Goal: Task Accomplishment & Management: Manage account settings

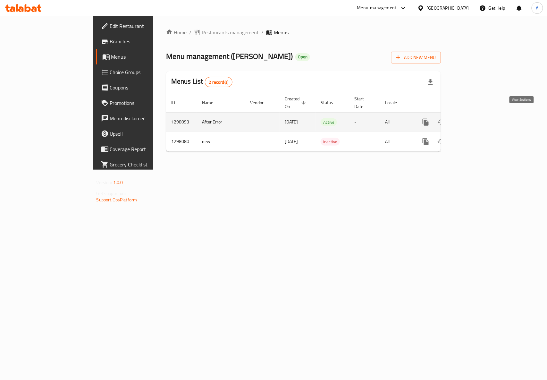
click at [479, 114] on link "enhanced table" at bounding box center [471, 121] width 15 height 15
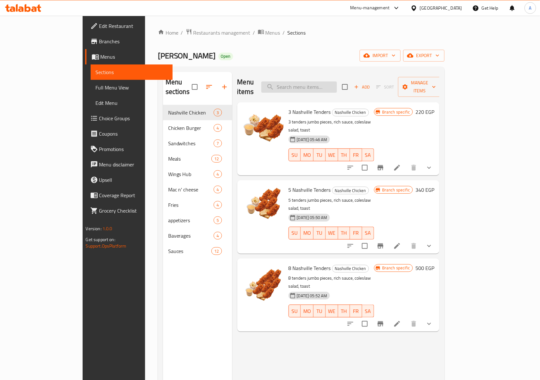
click at [327, 82] on input "search" at bounding box center [300, 86] width 76 height 11
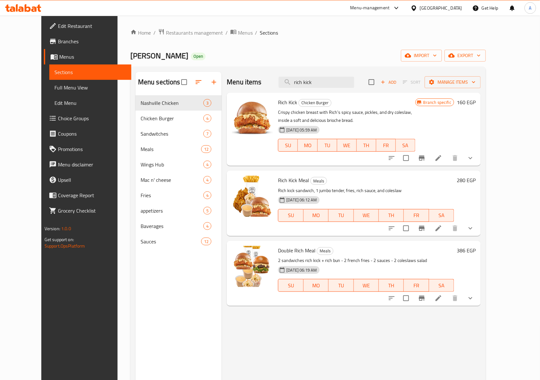
type input "rich kick"
click at [443, 230] on icon at bounding box center [439, 228] width 8 height 8
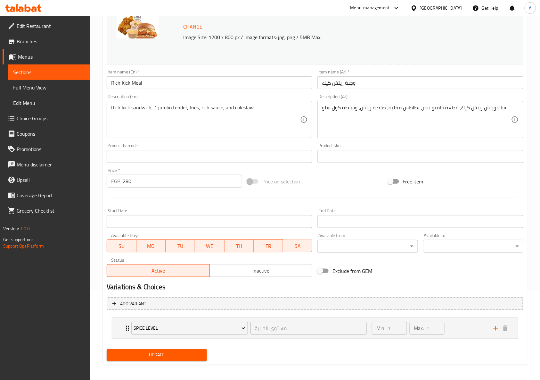
scroll to position [93, 0]
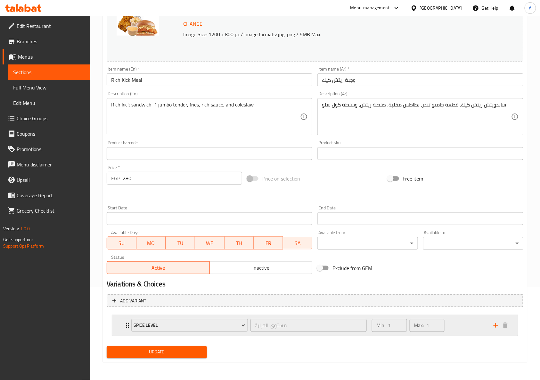
click at [463, 329] on div "Min: 1 ​ Max: 1 ​" at bounding box center [429, 325] width 122 height 21
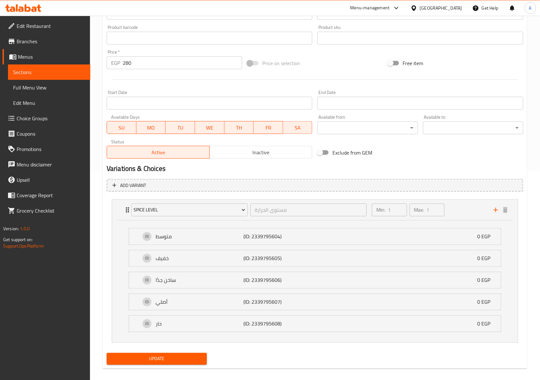
scroll to position [217, 0]
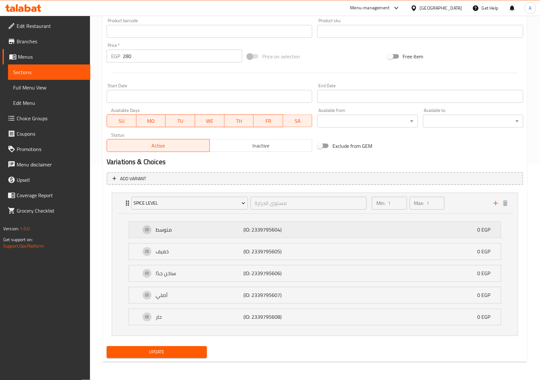
click at [294, 226] on p "(ID: 2339795604)" at bounding box center [273, 230] width 59 height 8
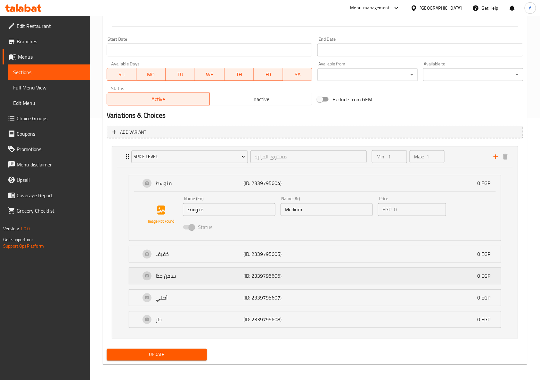
scroll to position [265, 0]
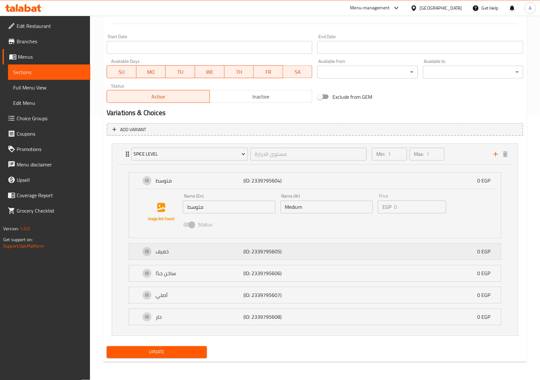
click at [301, 255] on div "خفيف (ID: 2339795605) 0 EGP" at bounding box center [317, 252] width 353 height 16
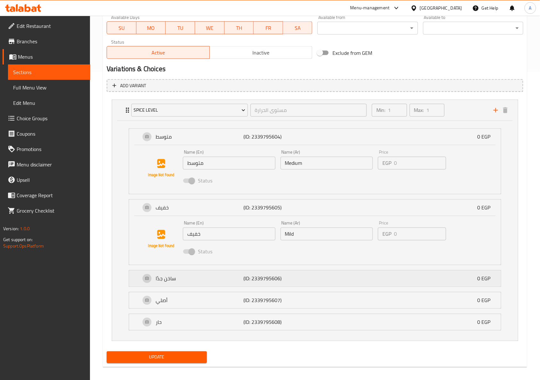
click at [302, 276] on p "(ID: 2339795606)" at bounding box center [273, 279] width 59 height 8
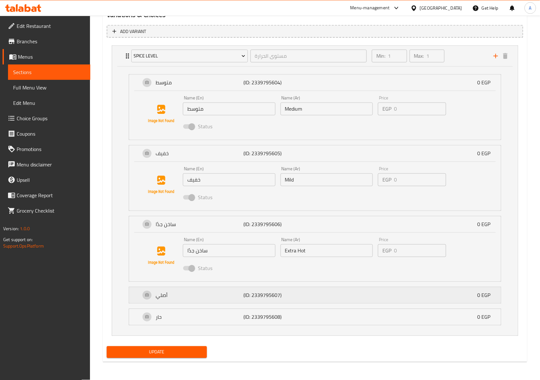
click at [298, 293] on p "(ID: 2339795607)" at bounding box center [273, 295] width 59 height 8
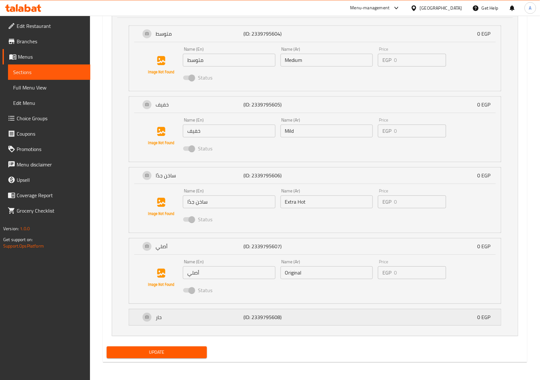
click at [305, 323] on div "حار (ID: 2339795608) 0 EGP" at bounding box center [317, 317] width 353 height 16
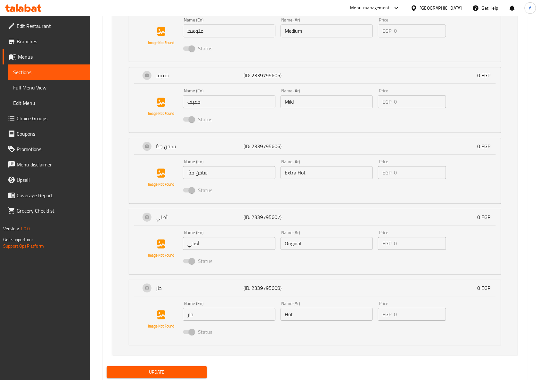
scroll to position [462, 0]
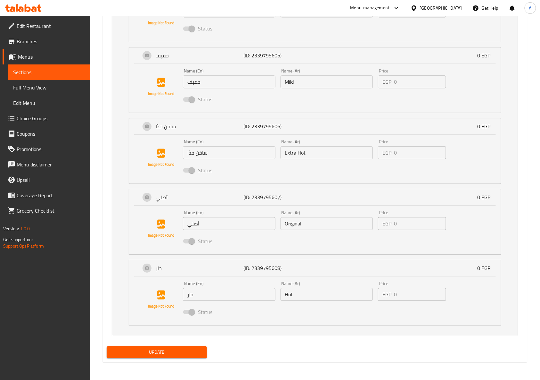
click at [228, 296] on input "حار" at bounding box center [229, 294] width 93 height 13
click at [290, 296] on input "Hot" at bounding box center [327, 294] width 93 height 13
click at [221, 298] on input "حار" at bounding box center [229, 294] width 93 height 13
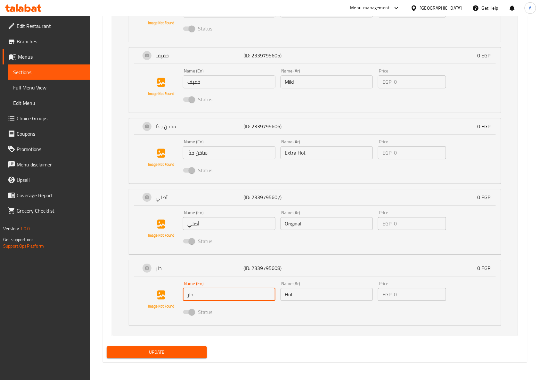
click at [221, 298] on input "حار" at bounding box center [229, 294] width 93 height 13
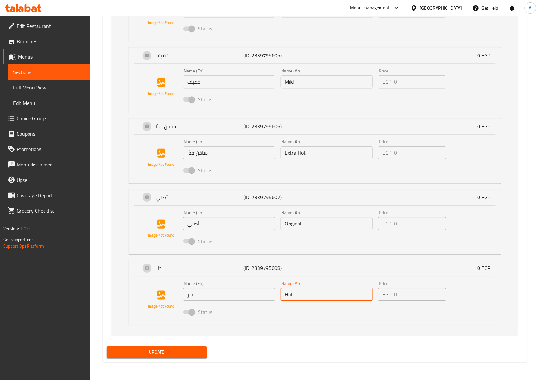
click at [291, 293] on input "Hot" at bounding box center [327, 294] width 93 height 13
click at [285, 349] on div "Update" at bounding box center [315, 352] width 422 height 17
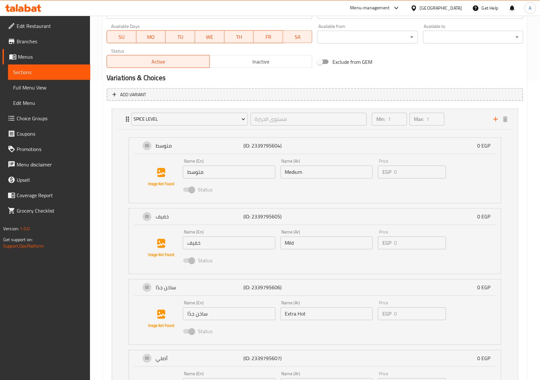
scroll to position [0, 0]
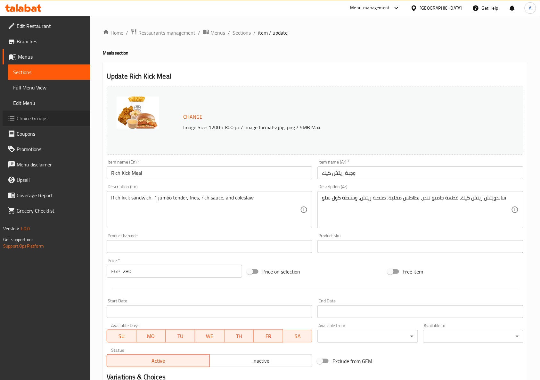
click at [39, 119] on span "Choice Groups" at bounding box center [51, 118] width 69 height 8
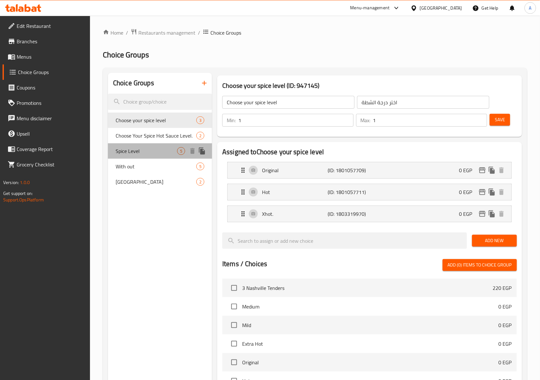
click at [131, 152] on span "Spice Level" at bounding box center [147, 151] width 62 height 8
type input "Spice Level"
type input "مستوى الحرارة"
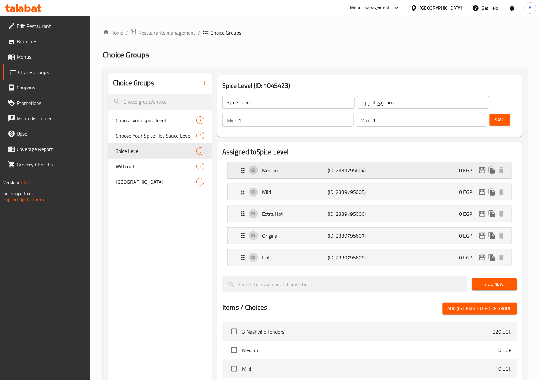
click at [355, 168] on p "(ID: 2339795604)" at bounding box center [350, 170] width 44 height 8
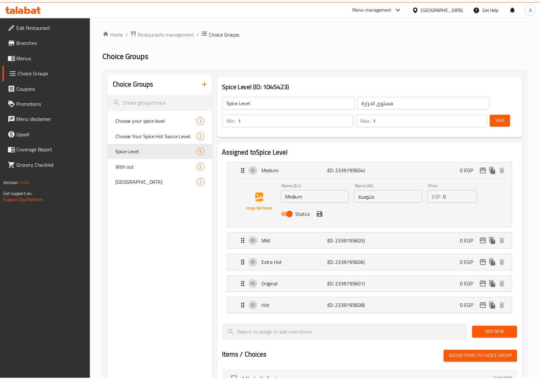
scroll to position [288, 0]
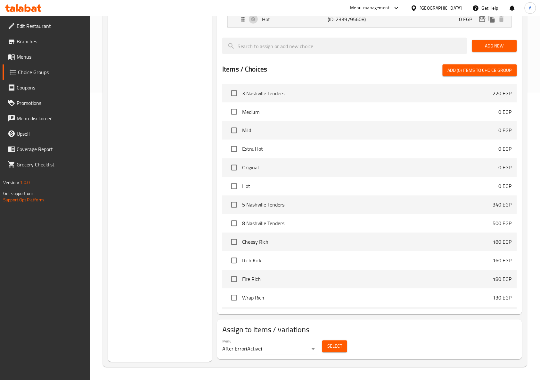
click at [524, 183] on div "Assigned to Spice Level Medium (ID: 2339795604) 0 EGP Name (En) Medium Name (En…" at bounding box center [370, 84] width 310 height 465
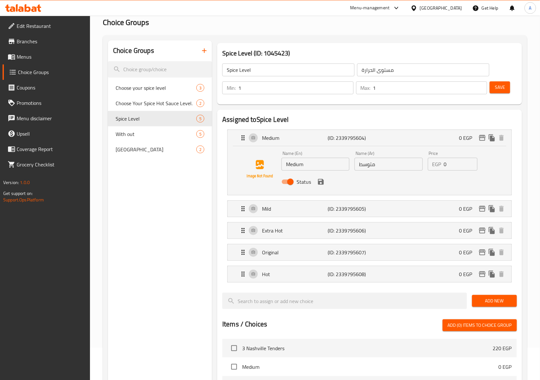
scroll to position [0, 0]
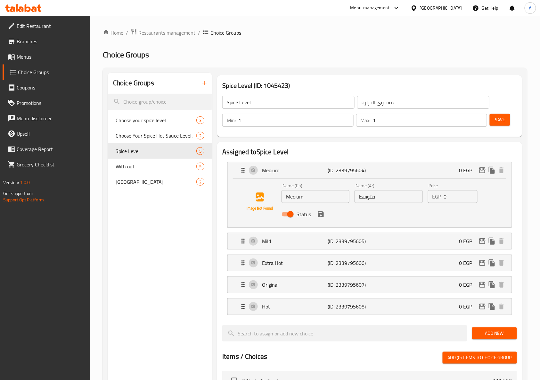
click at [373, 196] on input "متوسط" at bounding box center [389, 196] width 68 height 13
click at [318, 199] on input "Medium" at bounding box center [316, 196] width 68 height 13
paste input "متوسط"
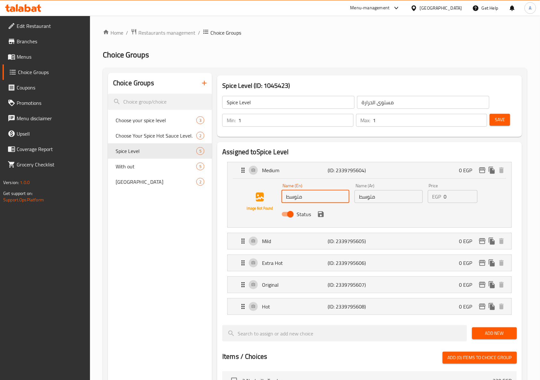
type input "متوسط"
click at [396, 194] on input "متوسط" at bounding box center [389, 196] width 68 height 13
click at [372, 241] on div "Mild (ID: 2339795605) 0 EGP" at bounding box center [371, 241] width 265 height 16
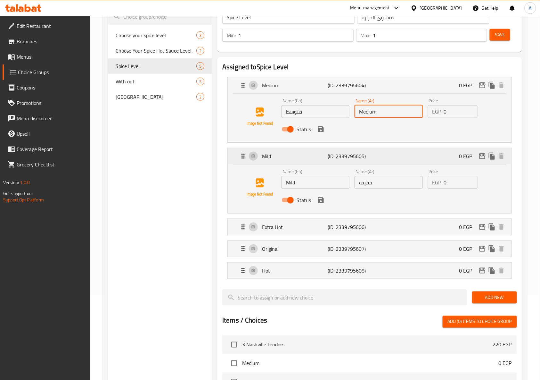
scroll to position [85, 0]
click at [321, 130] on icon "save" at bounding box center [321, 129] width 8 height 8
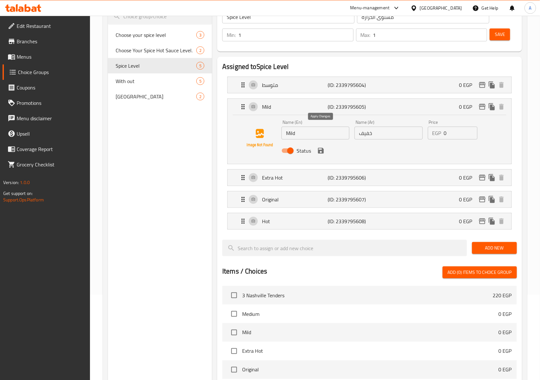
type input "Medium"
click at [367, 138] on input "خفيف" at bounding box center [389, 133] width 68 height 13
click at [322, 136] on input "Mild" at bounding box center [316, 133] width 68 height 13
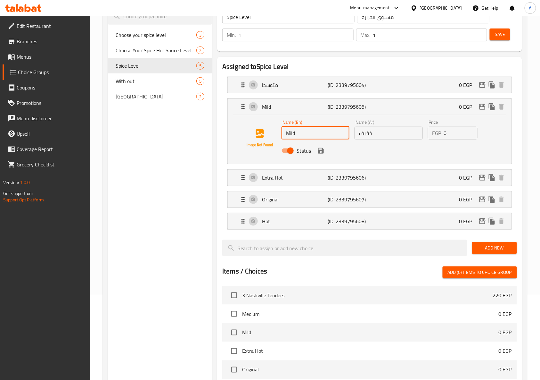
paste input "خفيف"
type input "خفيف"
click at [377, 133] on input "خفيف" at bounding box center [389, 133] width 68 height 13
click at [322, 150] on icon "save" at bounding box center [321, 151] width 6 height 6
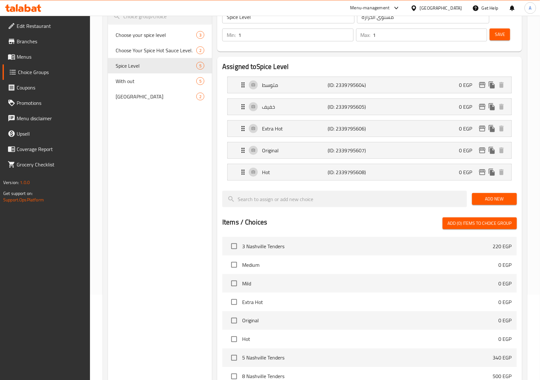
type input "Mild"
click at [346, 129] on p "(ID: 2339795606)" at bounding box center [350, 129] width 44 height 8
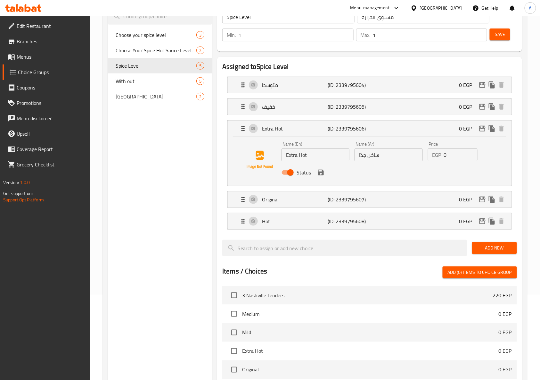
click at [373, 159] on input "ساخن جدًا" at bounding box center [389, 154] width 68 height 13
click at [320, 154] on input "Extra Hot" at bounding box center [316, 154] width 68 height 13
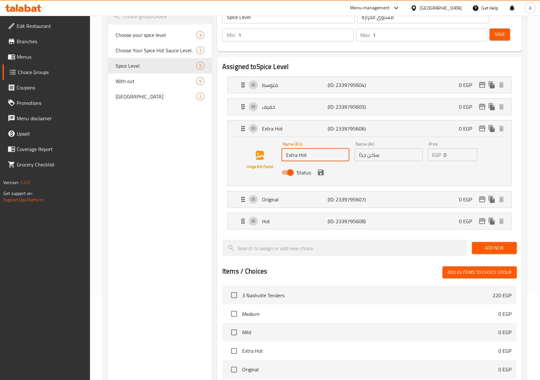
click at [320, 154] on input "Extra Hot" at bounding box center [316, 154] width 68 height 13
paste input "ساخن جدًا"
type input "ساخن جدًا"
click at [388, 157] on input "ساخن جدًا" at bounding box center [389, 154] width 68 height 13
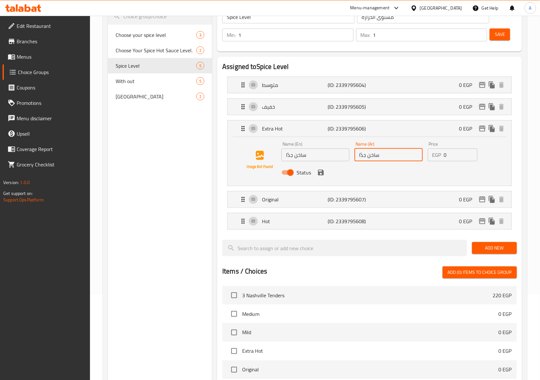
click at [388, 157] on input "ساخن جدًا" at bounding box center [389, 154] width 68 height 13
click at [376, 151] on input "Extra hot" at bounding box center [389, 154] width 68 height 13
click at [321, 171] on icon "save" at bounding box center [321, 173] width 8 height 8
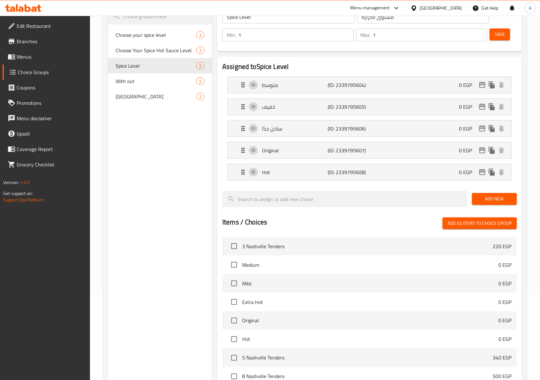
type input "Extra Hot"
click at [341, 144] on div "Original (ID: 2339795607) 0 EGP" at bounding box center [371, 150] width 265 height 16
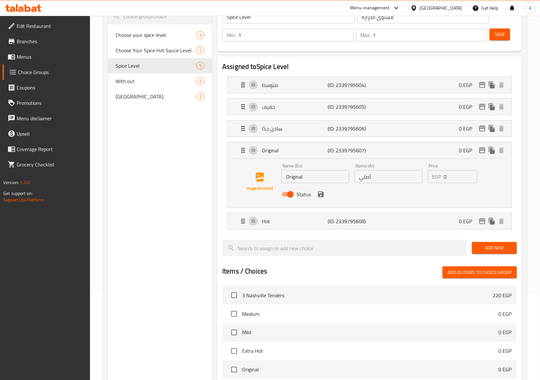
click at [369, 181] on input "أصلي" at bounding box center [389, 176] width 68 height 13
click at [310, 175] on input "Original" at bounding box center [316, 176] width 68 height 13
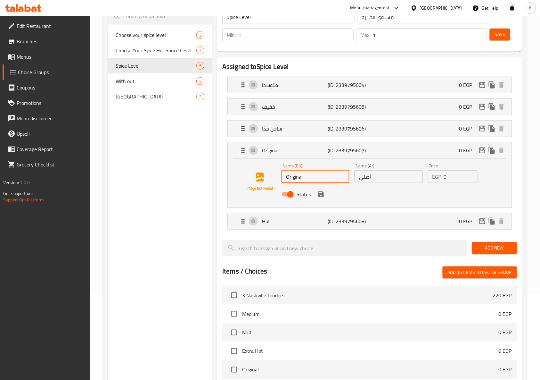
paste input "أصلي"
type input "أصلي"
click at [362, 176] on input "أصلي" at bounding box center [389, 176] width 68 height 13
click at [322, 193] on icon "save" at bounding box center [321, 194] width 6 height 6
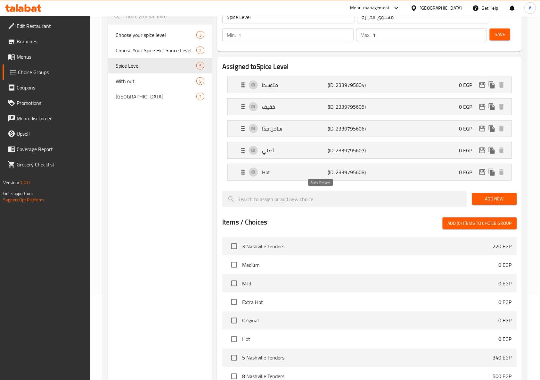
type input "Original"
click at [336, 178] on div "Hot (ID: 2339795608) 0 EGP" at bounding box center [371, 172] width 265 height 16
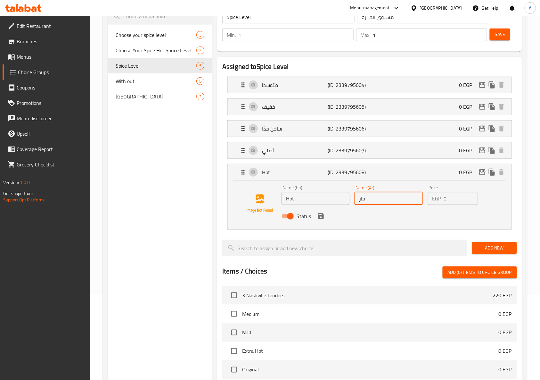
click at [367, 200] on input "حار" at bounding box center [389, 198] width 68 height 13
click at [317, 202] on input "Hot" at bounding box center [316, 198] width 68 height 13
paste input "حار"
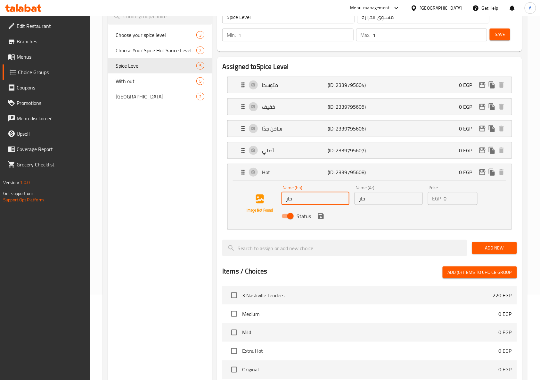
type input "حار"
click at [365, 198] on input "حار" at bounding box center [389, 198] width 68 height 13
click at [322, 217] on icon "save" at bounding box center [321, 216] width 6 height 6
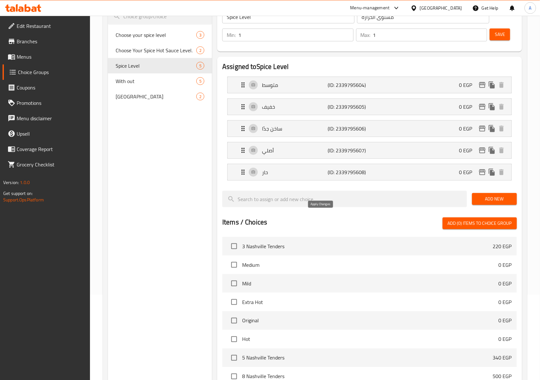
type input "Hot"
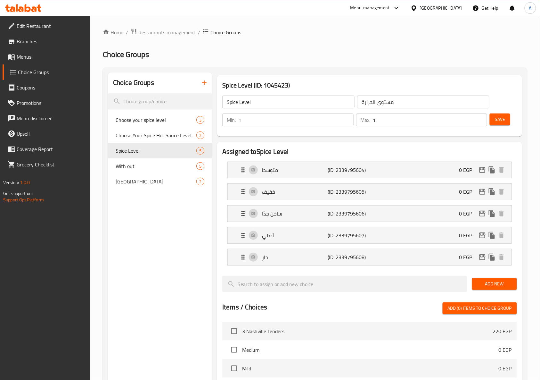
scroll to position [0, 0]
click at [496, 121] on span "Save" at bounding box center [500, 120] width 10 height 8
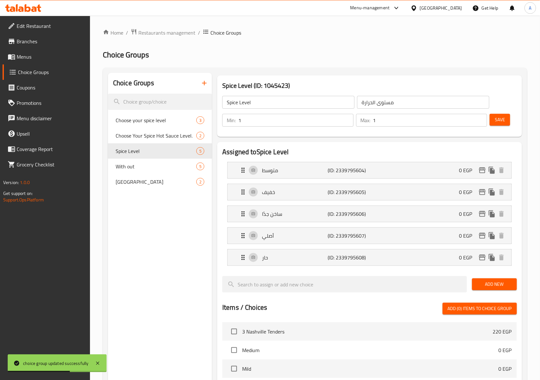
click at [501, 120] on span "Save" at bounding box center [500, 120] width 10 height 8
click at [254, 58] on h2 "Choice Groups" at bounding box center [315, 55] width 425 height 10
click at [498, 127] on div "Save" at bounding box center [501, 120] width 25 height 15
click at [499, 122] on span "Save" at bounding box center [500, 120] width 10 height 8
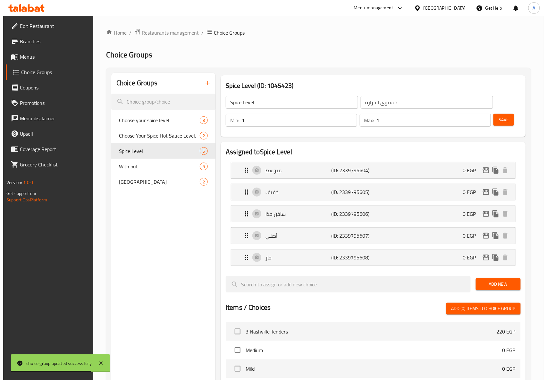
scroll to position [239, 0]
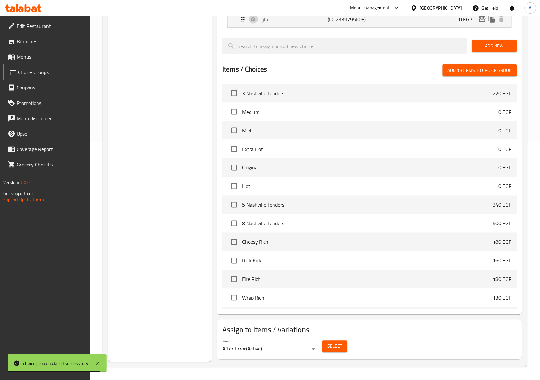
click at [345, 347] on button "Select" at bounding box center [334, 346] width 25 height 12
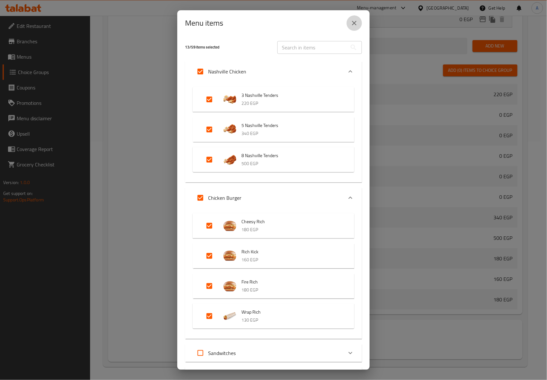
click at [353, 23] on icon "close" at bounding box center [354, 23] width 8 height 8
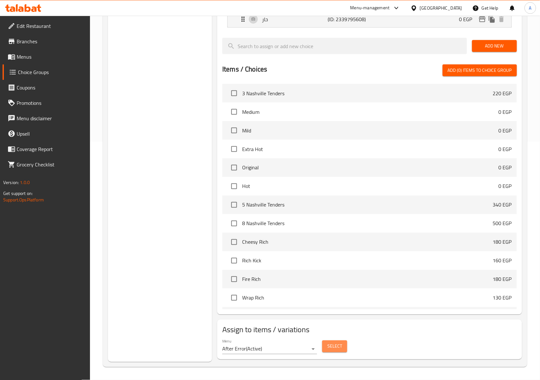
click at [334, 343] on span "Select" at bounding box center [335, 346] width 15 height 8
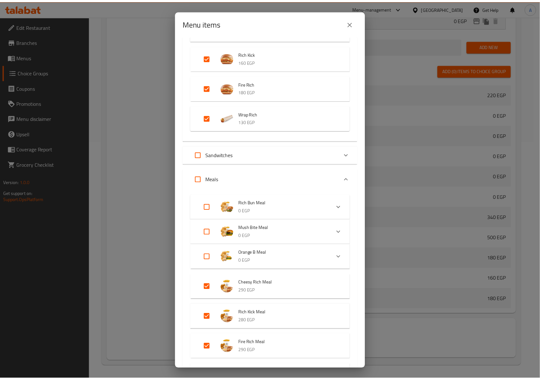
scroll to position [213, 0]
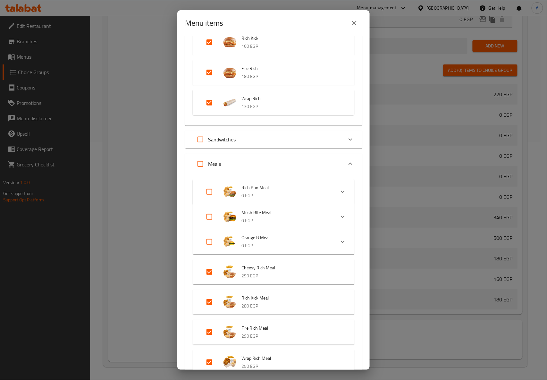
click at [358, 22] on icon "close" at bounding box center [354, 23] width 8 height 8
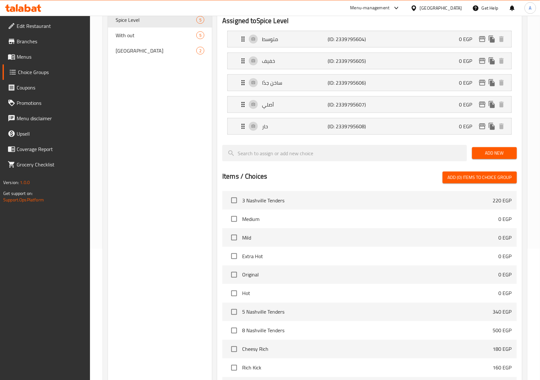
scroll to position [0, 0]
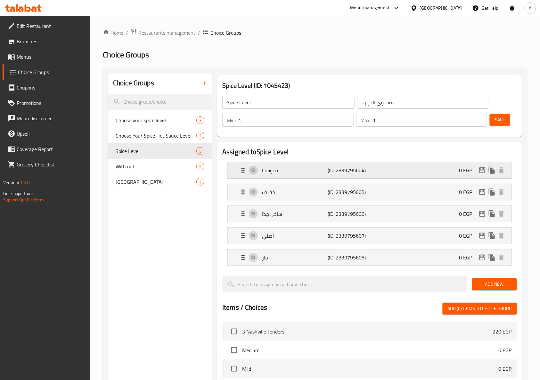
click at [429, 173] on div "متوسط (ID: 2339795604) 0 EGP" at bounding box center [371, 170] width 265 height 16
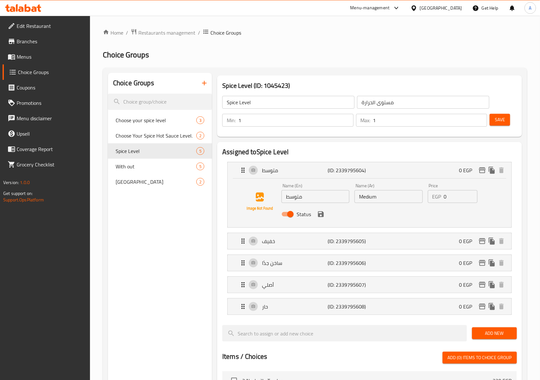
click at [301, 199] on input "متوسط" at bounding box center [316, 196] width 68 height 13
click at [379, 202] on input "Medium" at bounding box center [389, 196] width 68 height 13
paste input "متوسط"
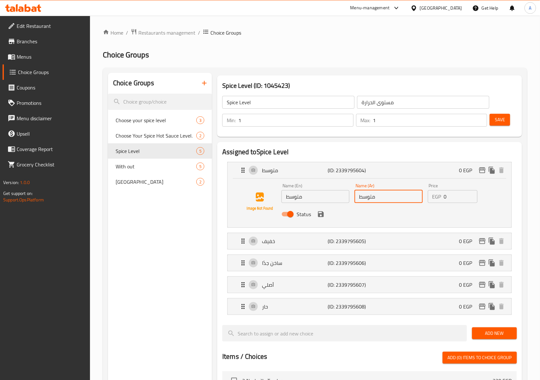
type input "متوسط"
click at [319, 196] on input "متوسط" at bounding box center [316, 196] width 68 height 13
click at [337, 196] on input "Medium" at bounding box center [316, 196] width 68 height 13
type input "Medium"
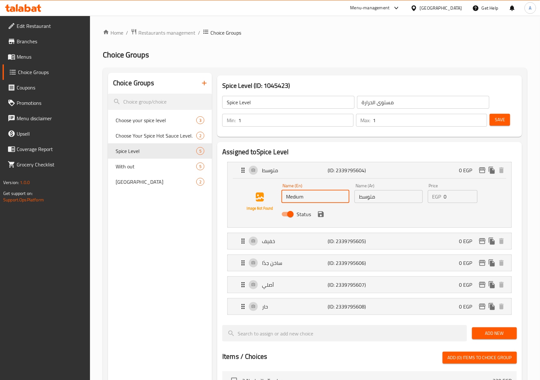
click at [374, 196] on input "متوسط" at bounding box center [389, 196] width 68 height 13
click at [320, 212] on icon "save" at bounding box center [321, 214] width 8 height 8
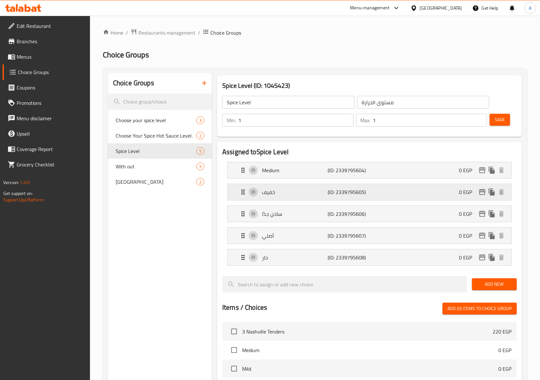
click at [337, 195] on p "(ID: 2339795605)" at bounding box center [350, 192] width 44 height 8
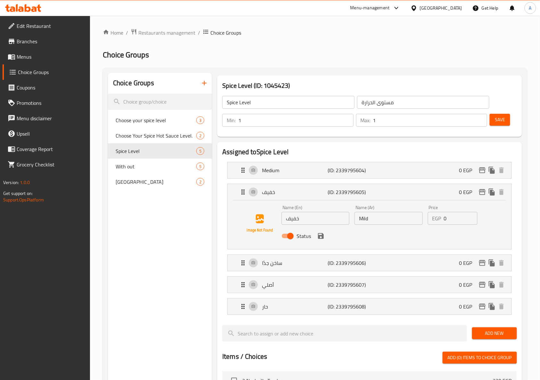
click at [323, 216] on input "خفيف" at bounding box center [316, 218] width 68 height 13
click at [374, 218] on input "Mild" at bounding box center [389, 218] width 68 height 13
paste input "خفيف"
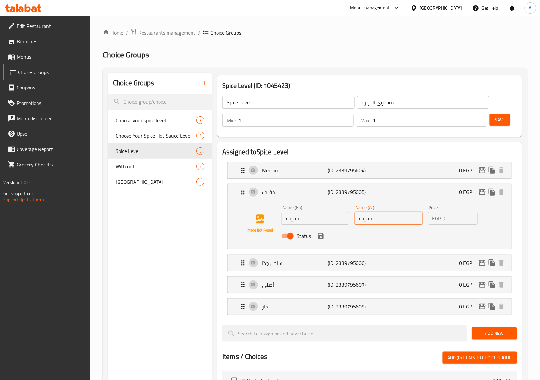
type input "خفيف"
click at [303, 217] on input "خفيف" at bounding box center [316, 218] width 68 height 13
click at [323, 236] on icon "save" at bounding box center [321, 236] width 6 height 6
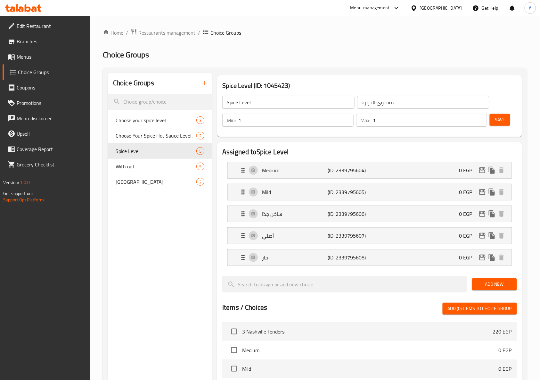
type input "Mild"
click at [365, 220] on div "ساخن جدًا (ID: 2339795606) 0 EGP" at bounding box center [371, 214] width 265 height 16
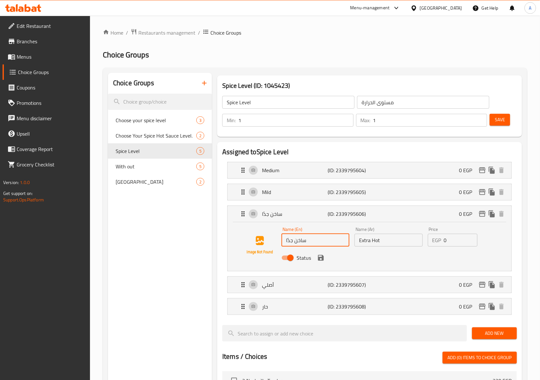
click at [332, 242] on input "ساخن جدًا" at bounding box center [316, 240] width 68 height 13
click at [379, 241] on input "Extra Hot" at bounding box center [389, 240] width 68 height 13
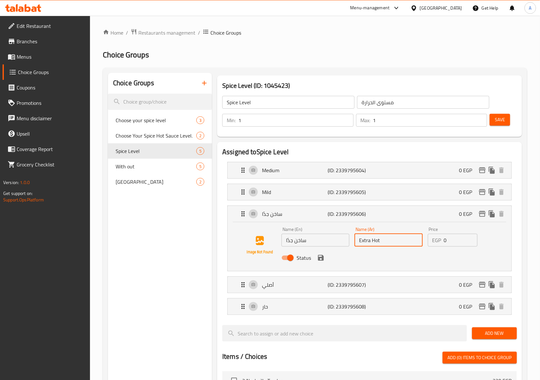
click at [379, 241] on input "Extra Hot" at bounding box center [389, 240] width 68 height 13
paste input "ساخن جدًا"
type input "ساخن جدًا"
click at [314, 241] on input "ساخن جدًا" at bounding box center [316, 240] width 68 height 13
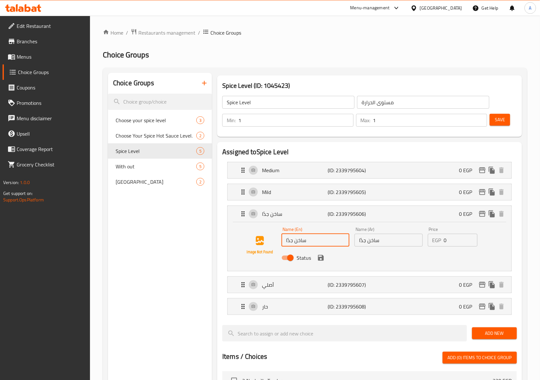
click at [314, 241] on input "ساخن جدًا" at bounding box center [316, 240] width 68 height 13
click at [321, 256] on icon "save" at bounding box center [321, 258] width 6 height 6
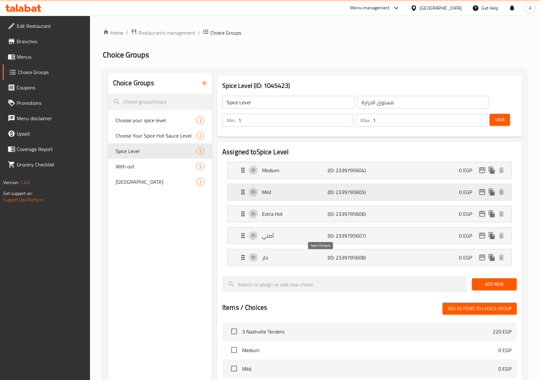
type input "Extra Hot"
click at [349, 233] on p "(ID: 2339795607)" at bounding box center [350, 236] width 44 height 8
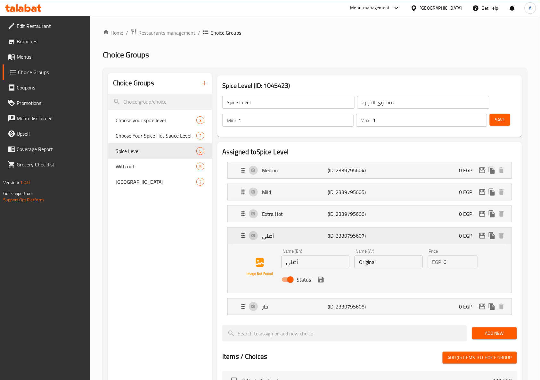
scroll to position [43, 0]
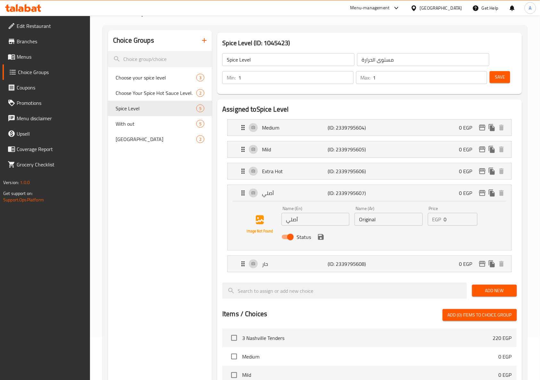
click at [323, 224] on input "أصلي" at bounding box center [316, 219] width 68 height 13
click at [371, 220] on input "Original" at bounding box center [389, 219] width 68 height 13
paste input "أصلي"
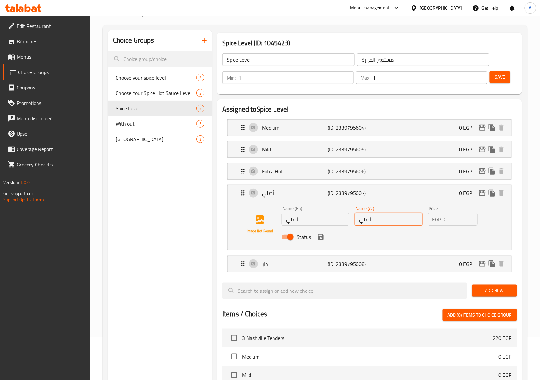
type input "أصلي"
click at [310, 222] on input "أصلي" at bounding box center [316, 219] width 68 height 13
click at [437, 247] on div "Name (En) Original Name (En) Name (Ar) أصلي Name (Ar) Price EGP 0 Price Status" at bounding box center [370, 225] width 284 height 49
click at [452, 232] on div "Status" at bounding box center [389, 236] width 220 height 17
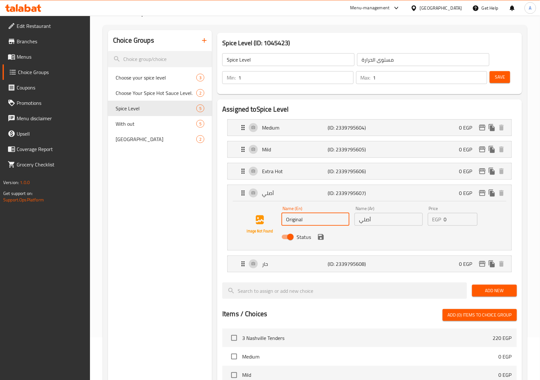
click at [396, 203] on div "Name (En) Original Name (En) Name (Ar) أصلي Name (Ar) Price EGP 0 Price Status" at bounding box center [370, 225] width 284 height 49
click at [399, 196] on div "أصلي (ID: 2339795607) 0 EGP" at bounding box center [371, 193] width 265 height 16
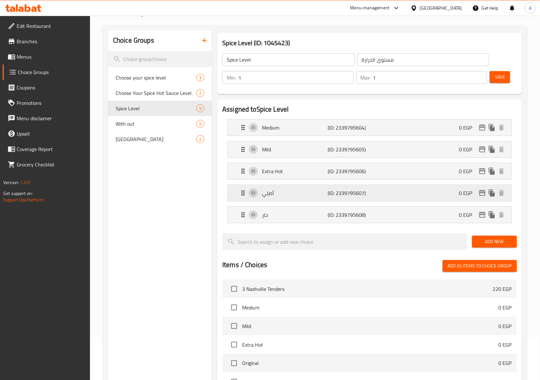
type input "Original"
click at [385, 190] on div "أصلي (ID: 2339795607) 0 EGP" at bounding box center [371, 193] width 265 height 16
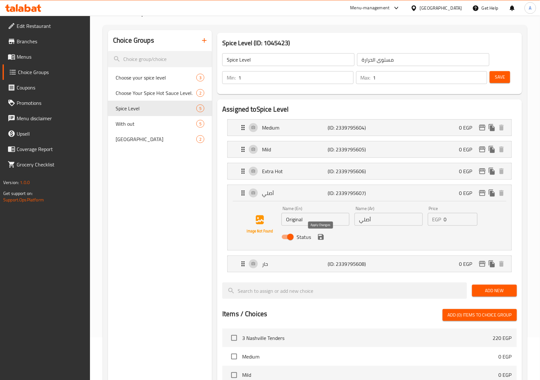
click at [323, 238] on icon "save" at bounding box center [321, 237] width 6 height 6
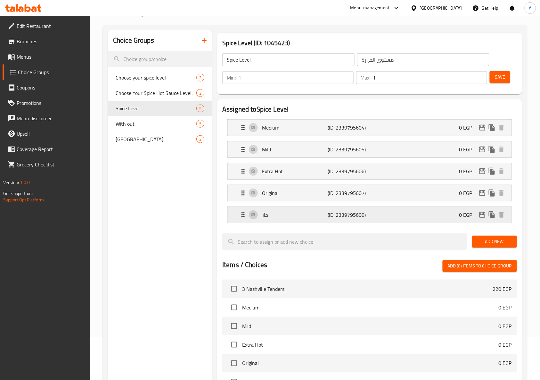
click at [339, 222] on div "حار (ID: 2339795608) 0 EGP" at bounding box center [371, 215] width 265 height 16
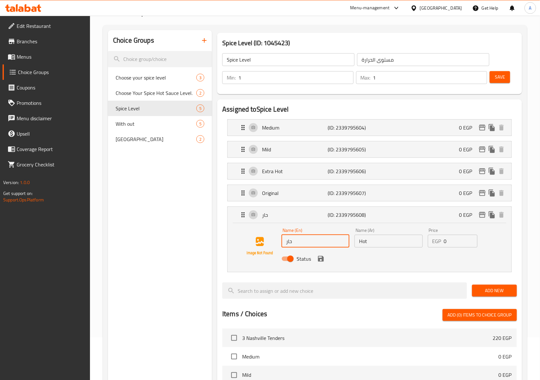
click at [329, 244] on input "حار" at bounding box center [316, 241] width 68 height 13
click at [380, 244] on input "Hot" at bounding box center [389, 241] width 68 height 13
paste input "حار"
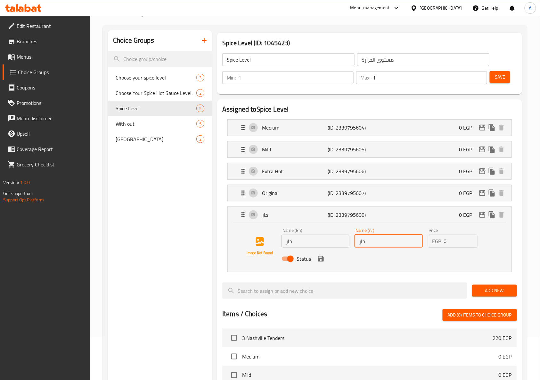
type input "حار"
click at [315, 247] on input "حار" at bounding box center [316, 241] width 68 height 13
click at [461, 263] on div "Status" at bounding box center [389, 258] width 220 height 17
click at [318, 233] on div "Name (En) Hot Name (En)" at bounding box center [316, 238] width 68 height 20
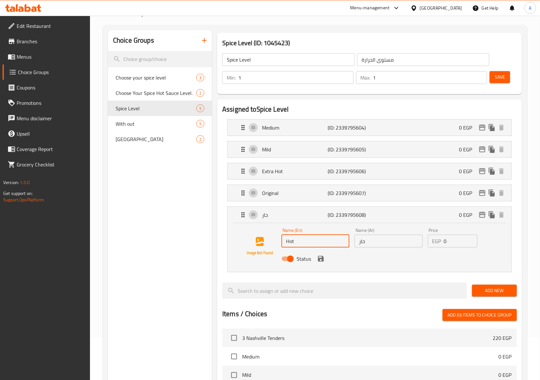
type input "Hot"
click at [366, 237] on input "حار" at bounding box center [389, 241] width 68 height 13
click at [322, 258] on icon "save" at bounding box center [321, 259] width 6 height 6
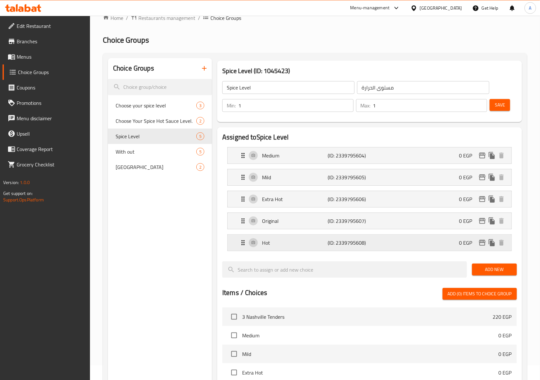
scroll to position [0, 0]
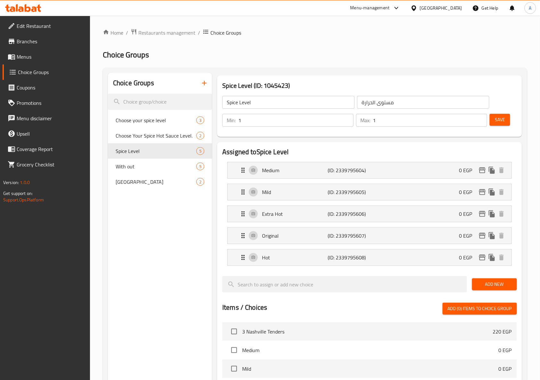
click at [504, 124] on button "Save" at bounding box center [500, 120] width 21 height 12
click at [499, 120] on span "Save" at bounding box center [500, 120] width 10 height 8
click at [499, 121] on span "Save" at bounding box center [500, 120] width 10 height 8
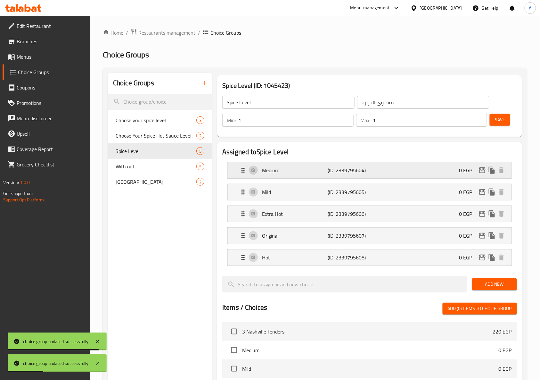
click at [354, 166] on p "(ID: 2339795604)" at bounding box center [350, 170] width 44 height 8
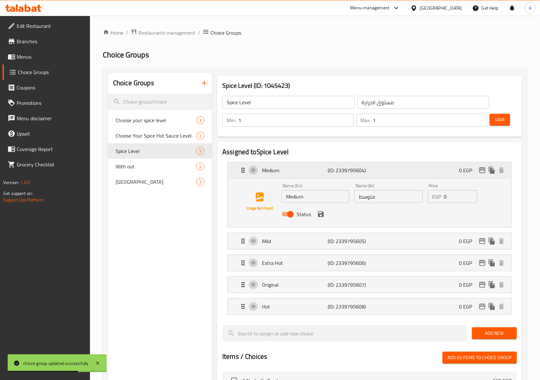
click at [335, 168] on p "(ID: 2339795604)" at bounding box center [350, 170] width 44 height 8
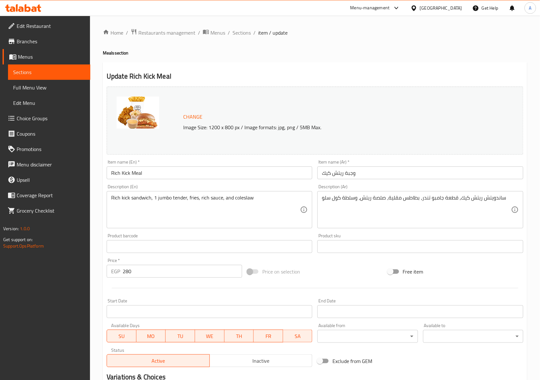
scroll to position [93, 0]
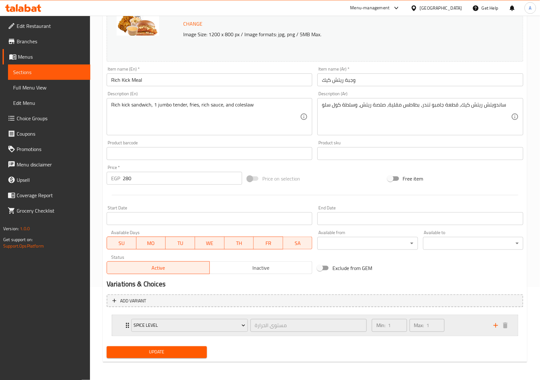
click at [458, 324] on div "Min: 1 ​ Max: 1 ​" at bounding box center [429, 325] width 122 height 21
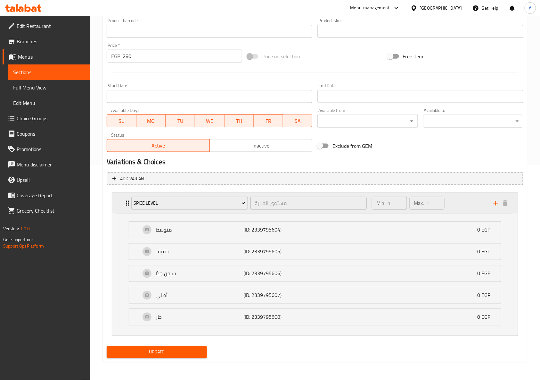
scroll to position [217, 0]
click at [323, 234] on div "متوسط (ID: 2339795604) 0 EGP" at bounding box center [317, 230] width 353 height 16
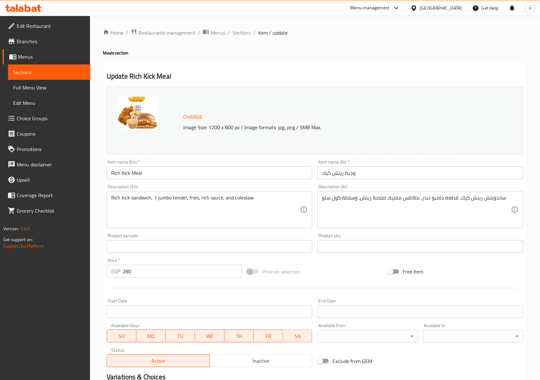
click at [300, 64] on div "Update Rich Kick Meal Change Image Size: 1200 x 800 px / Image formats: jpg, pn…" at bounding box center [315, 258] width 425 height 393
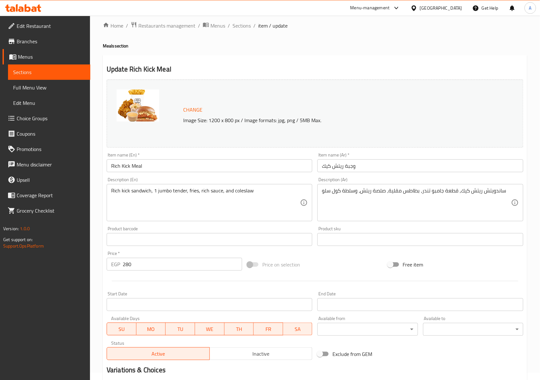
scroll to position [93, 0]
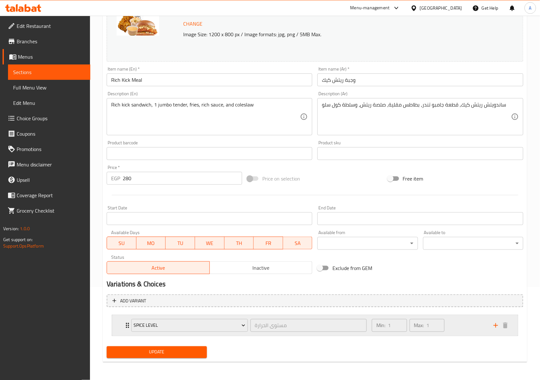
click at [472, 335] on div "Min: 1 ​ Max: 1 ​" at bounding box center [429, 325] width 122 height 21
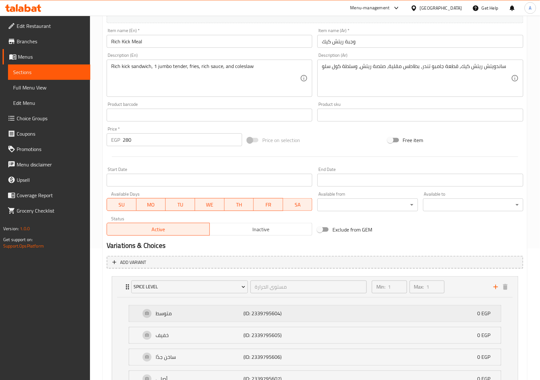
scroll to position [217, 0]
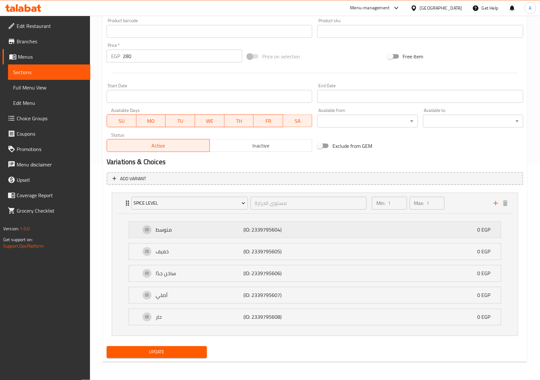
click at [342, 229] on div "متوسط (ID: 2339795604) 0 EGP" at bounding box center [317, 230] width 353 height 16
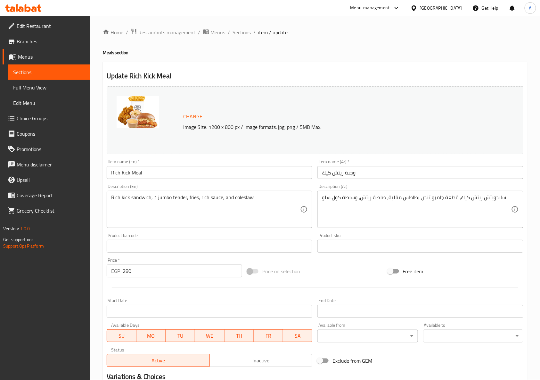
scroll to position [0, 0]
click at [237, 33] on span "Sections" at bounding box center [242, 33] width 18 height 8
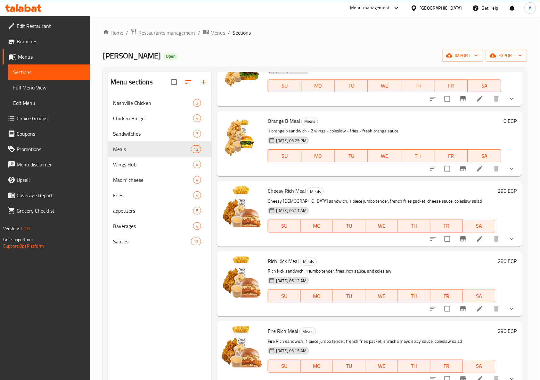
scroll to position [171, 0]
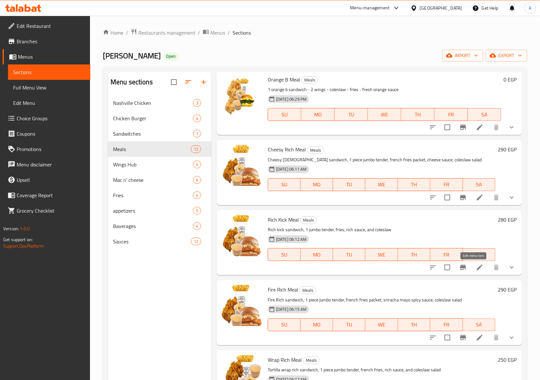
click at [476, 265] on icon at bounding box center [480, 267] width 8 height 8
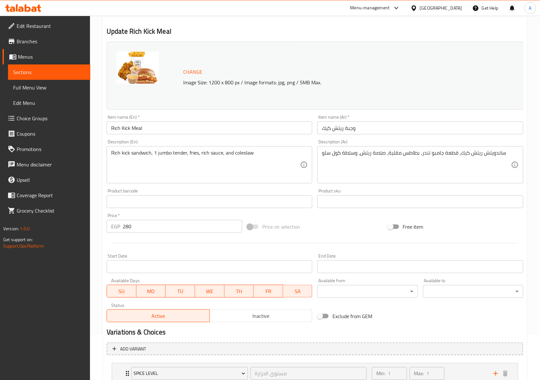
scroll to position [93, 0]
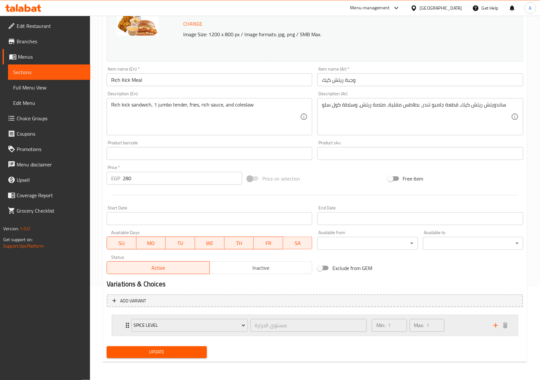
click at [455, 323] on div "Min: 1 ​ Max: 1 ​" at bounding box center [429, 325] width 122 height 21
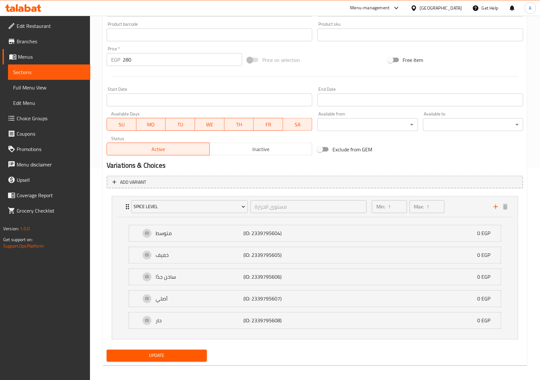
scroll to position [217, 0]
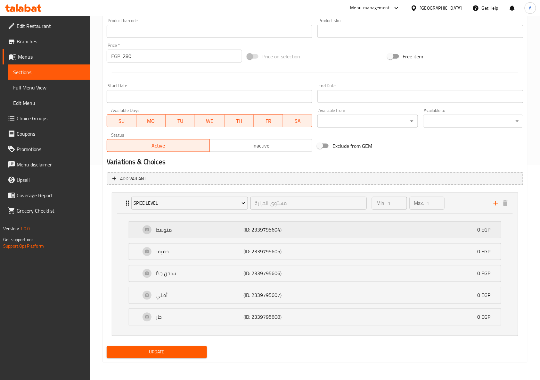
click at [306, 226] on div "متوسط (ID: 2339795604) 0 EGP" at bounding box center [317, 230] width 353 height 16
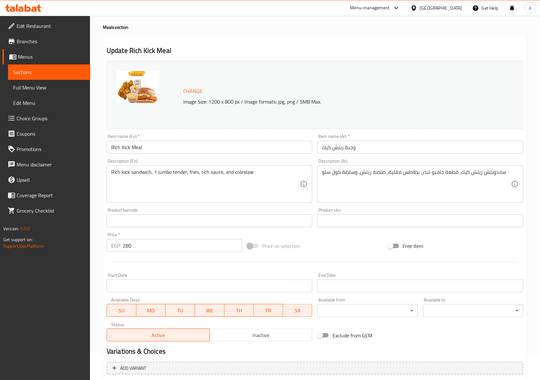
scroll to position [0, 0]
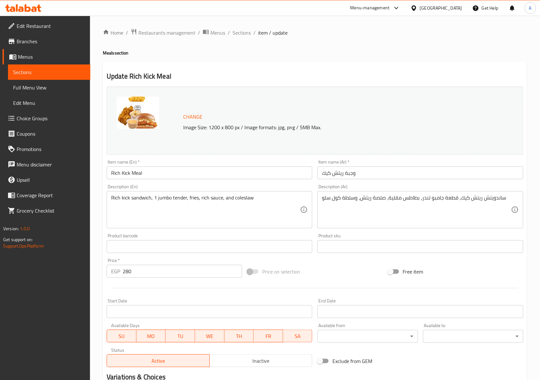
click at [242, 27] on div "Home / Restaurants management / Menus / Sections / item / update Meals section …" at bounding box center [315, 330] width 450 height 628
click at [240, 31] on span "Sections" at bounding box center [242, 33] width 18 height 8
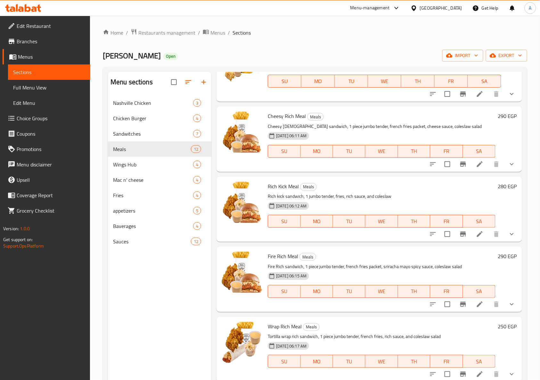
scroll to position [213, 0]
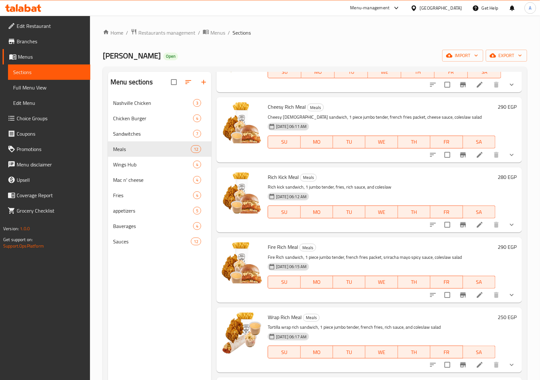
click at [476, 156] on icon at bounding box center [480, 155] width 8 height 8
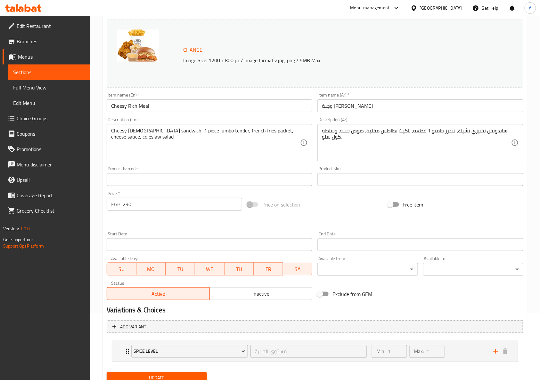
scroll to position [93, 0]
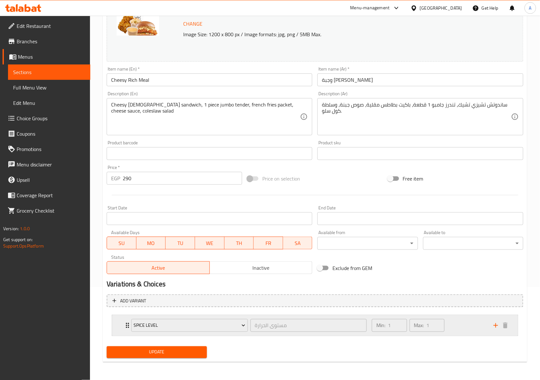
click at [461, 334] on div "Min: 1 ​ Max: 1 ​" at bounding box center [429, 325] width 122 height 21
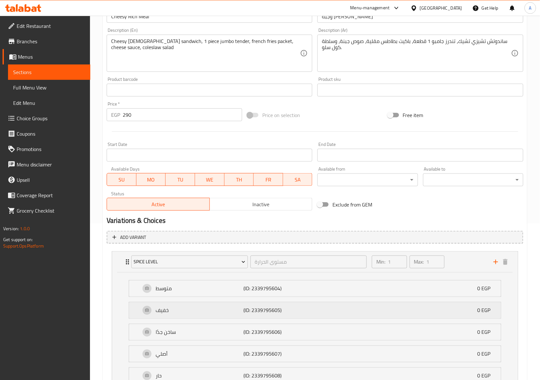
scroll to position [217, 0]
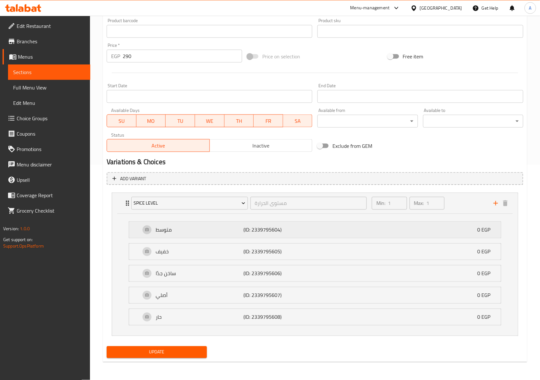
click at [322, 232] on div "متوسط (ID: 2339795604) 0 EGP" at bounding box center [317, 230] width 353 height 16
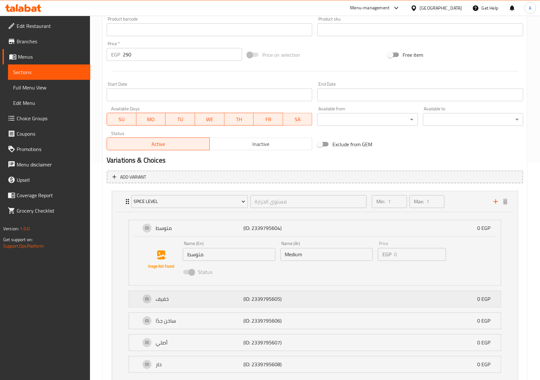
click at [311, 299] on div "خفيف (ID: 2339795605) 0 EGP" at bounding box center [317, 299] width 353 height 16
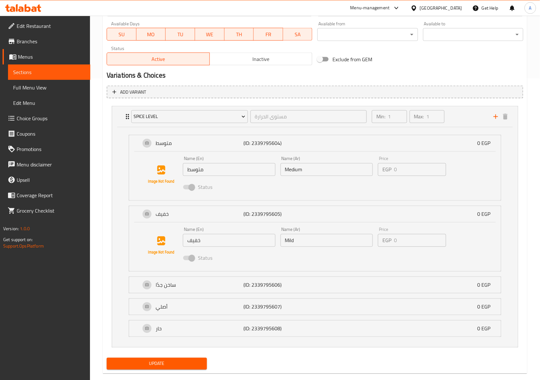
scroll to position [314, 0]
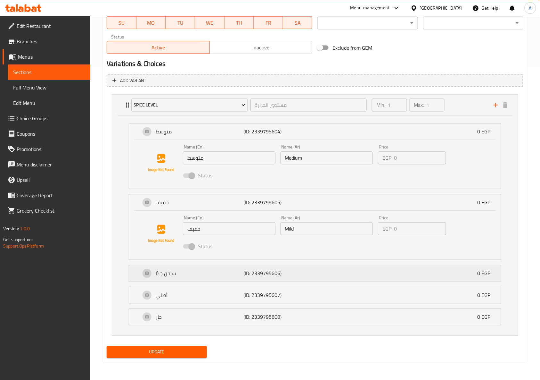
click at [319, 267] on div "ساخن جدًا (ID: 2339795606) 0 EGP" at bounding box center [317, 273] width 353 height 16
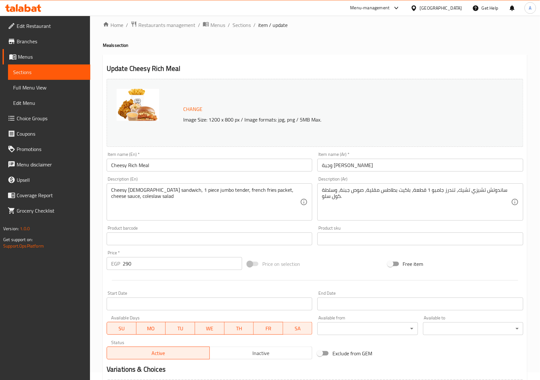
scroll to position [0, 0]
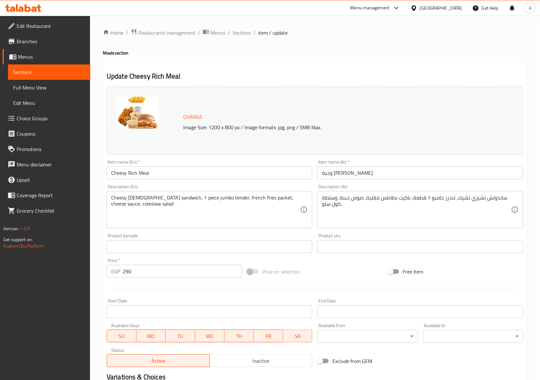
click at [202, 46] on div "Home / Restaurants management / Menus / Sections / item / update Meals section …" at bounding box center [315, 379] width 425 height 701
click at [218, 33] on span "Menus" at bounding box center [218, 33] width 15 height 8
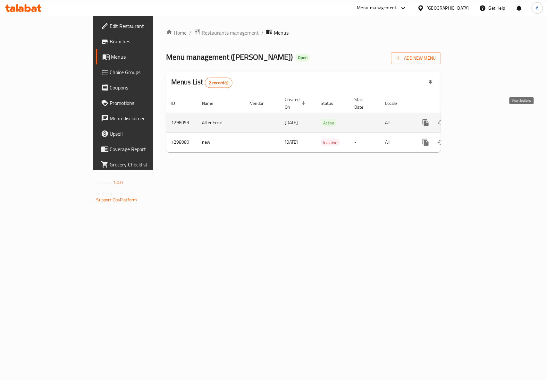
click at [476, 119] on icon "enhanced table" at bounding box center [472, 123] width 8 height 8
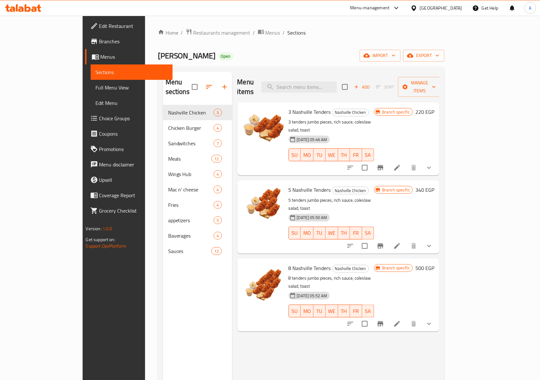
click at [326, 52] on div "Rich Burger Open import export" at bounding box center [301, 56] width 287 height 12
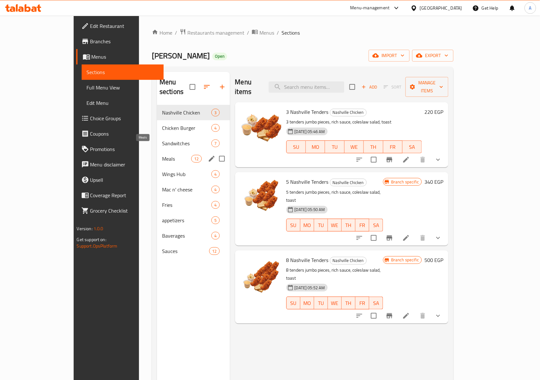
click at [162, 155] on span "Meals" at bounding box center [176, 159] width 29 height 8
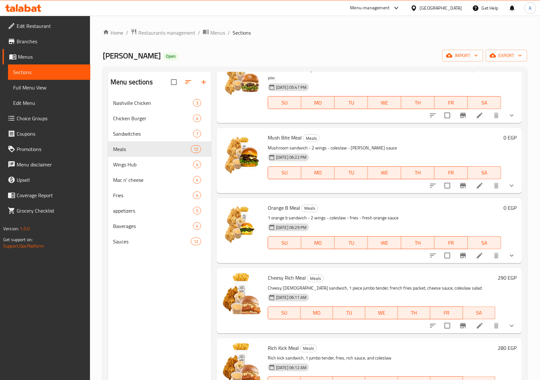
scroll to position [85, 0]
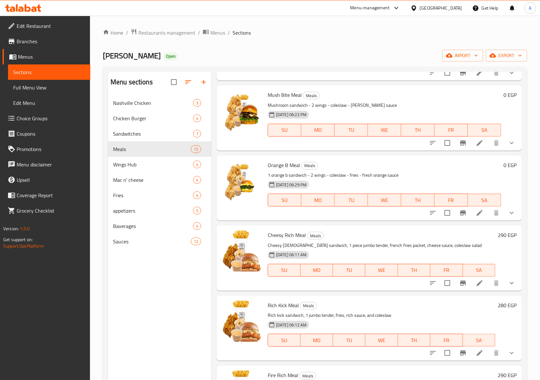
click at [364, 222] on div "Menu items Add Sort Manage items Rich Bun Meal Meals 1 rich sandwich, 2 wings, …" at bounding box center [367, 262] width 311 height 380
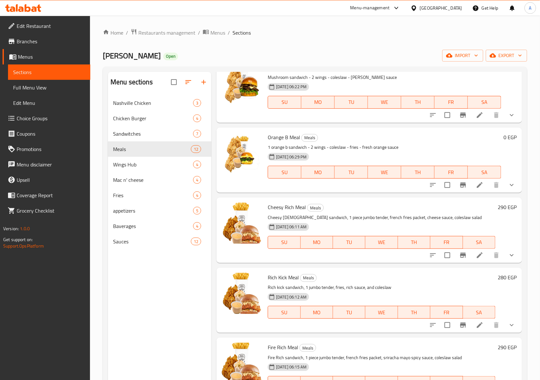
scroll to position [128, 0]
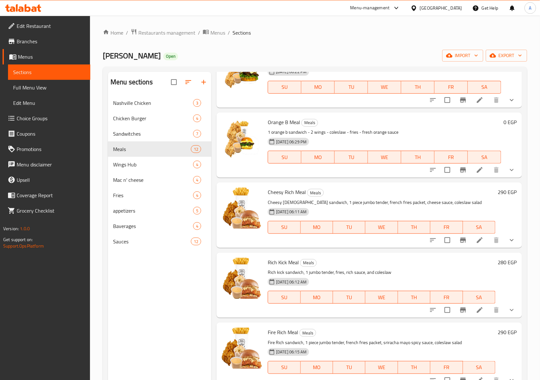
click at [474, 316] on li at bounding box center [480, 310] width 18 height 12
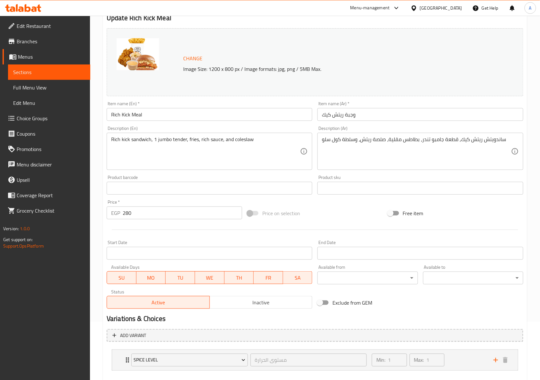
scroll to position [93, 0]
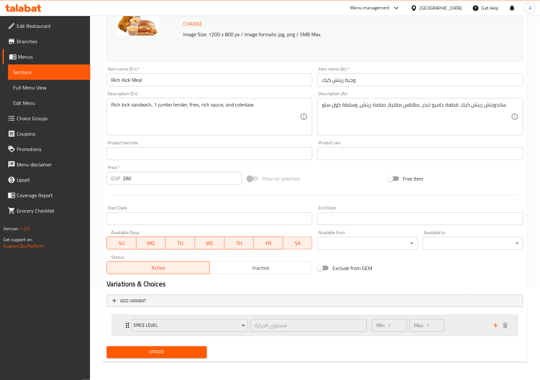
click at [447, 328] on div "Min: 1 ​ Max: 1 ​" at bounding box center [409, 325] width 78 height 18
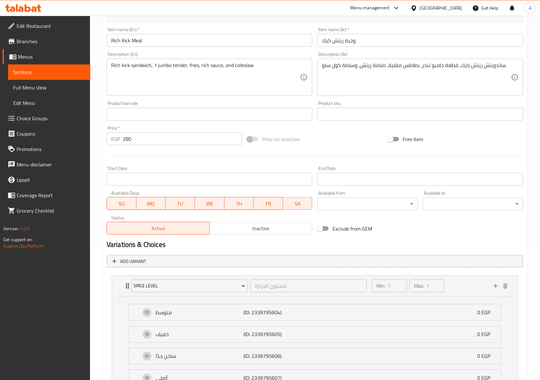
scroll to position [217, 0]
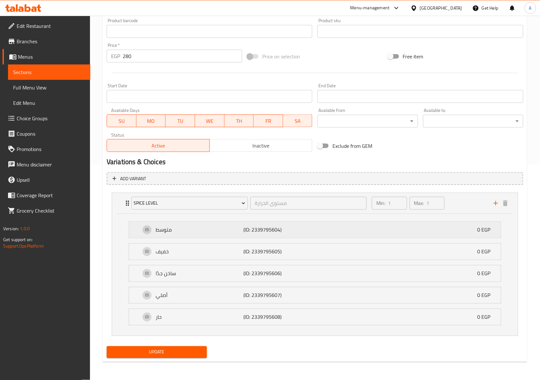
click at [308, 228] on div "متوسط (ID: 2339795604) 0 EGP" at bounding box center [317, 230] width 353 height 16
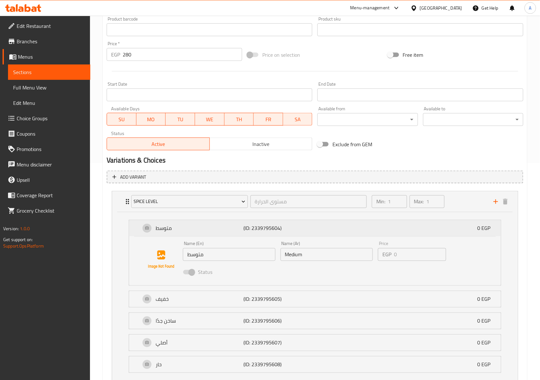
click at [335, 233] on div "متوسط (ID: 2339795604) 0 EGP" at bounding box center [317, 228] width 353 height 16
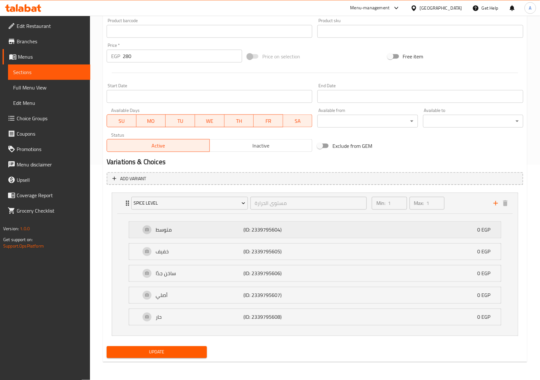
click at [334, 227] on div "متوسط (ID: 2339795604) 0 EGP" at bounding box center [317, 230] width 353 height 16
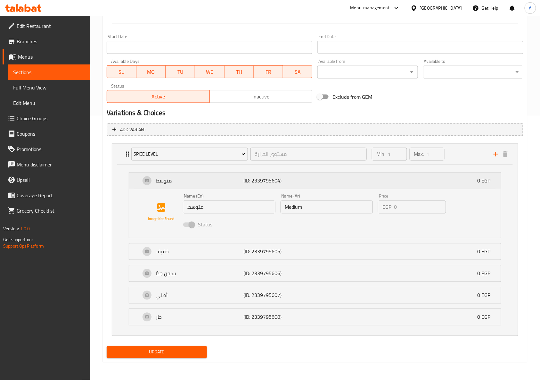
scroll to position [265, 0]
click at [317, 251] on div "خفيف (ID: 2339795605) 0 EGP" at bounding box center [317, 252] width 353 height 16
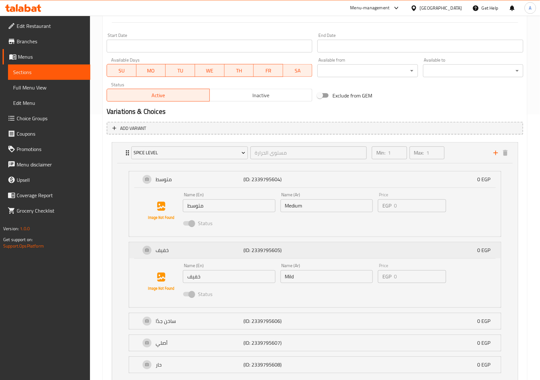
click at [317, 251] on div "خفيف (ID: 2339795605) 0 EGP" at bounding box center [317, 250] width 353 height 16
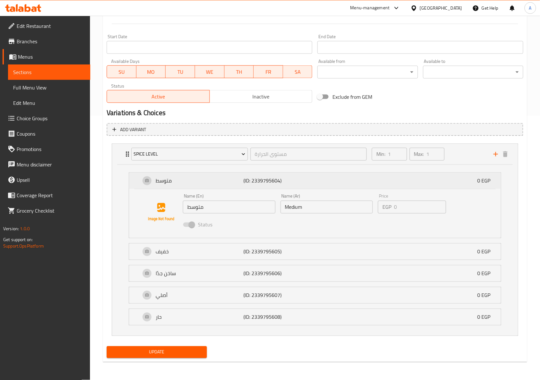
click at [316, 183] on div "متوسط (ID: 2339795604) 0 EGP" at bounding box center [317, 181] width 353 height 16
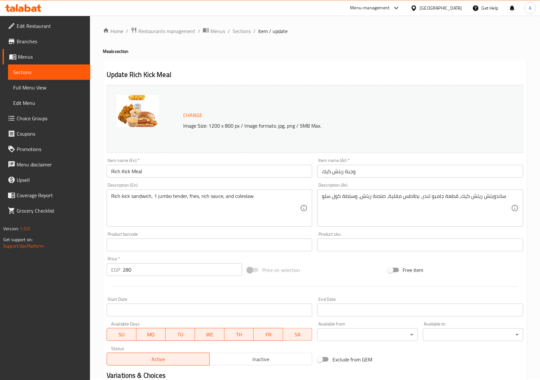
scroll to position [0, 0]
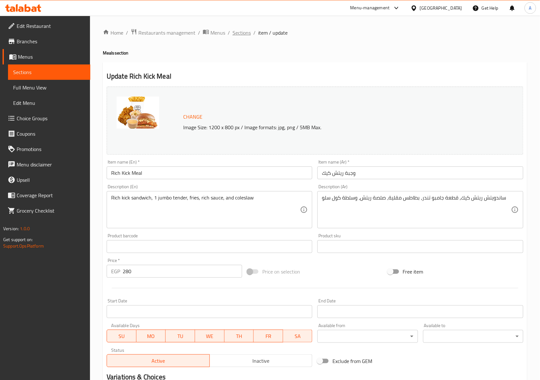
click at [241, 31] on span "Sections" at bounding box center [242, 33] width 18 height 8
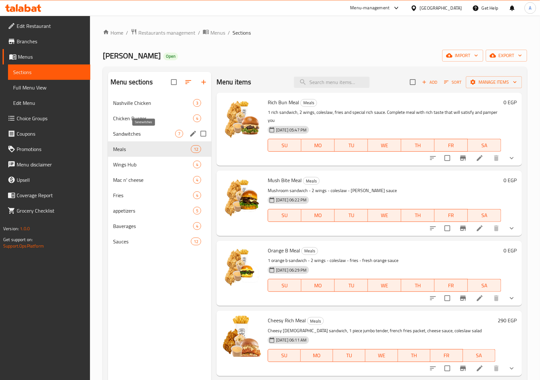
click at [135, 131] on span "Sandwitches" at bounding box center [144, 134] width 62 height 8
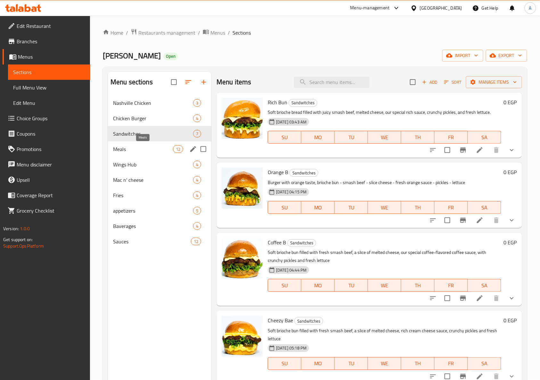
click at [140, 148] on span "Meals" at bounding box center [143, 149] width 60 height 8
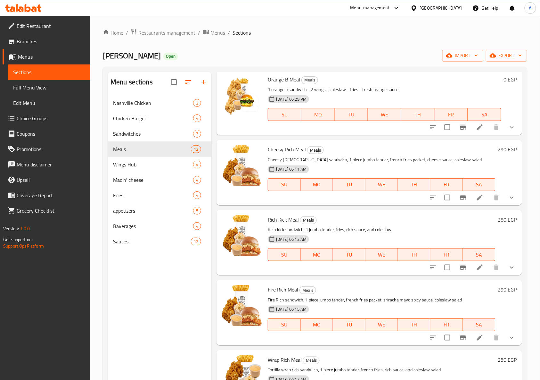
scroll to position [213, 0]
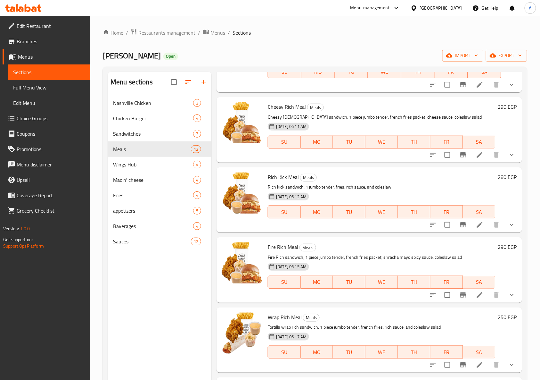
click at [477, 227] on icon at bounding box center [480, 225] width 6 height 6
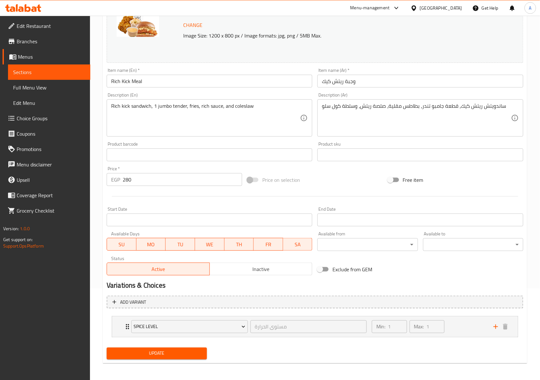
scroll to position [93, 0]
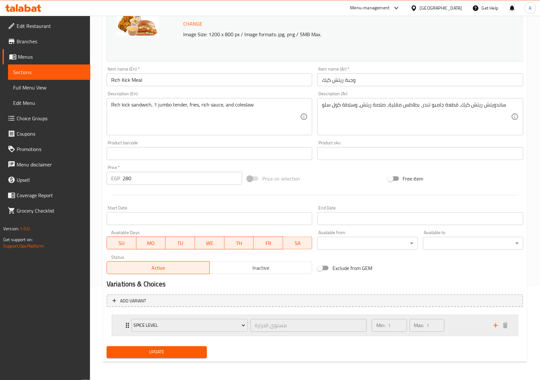
click at [456, 328] on div "Min: 1 ​ Max: 1 ​" at bounding box center [429, 325] width 122 height 21
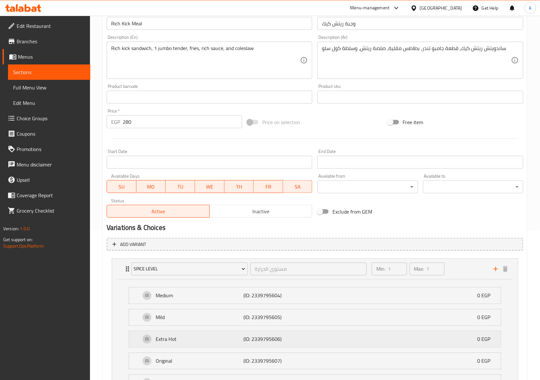
scroll to position [201, 0]
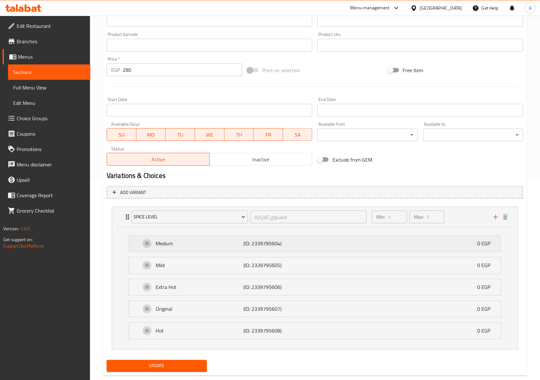
click at [342, 248] on div "Medium (ID: 2339795604) 0 EGP" at bounding box center [317, 244] width 353 height 16
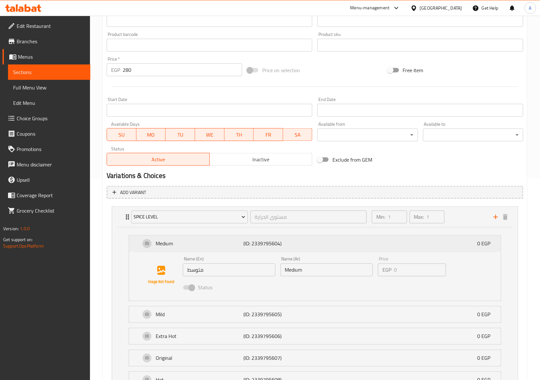
click at [340, 241] on div "Medium (ID: 2339795604) 0 EGP" at bounding box center [317, 244] width 353 height 16
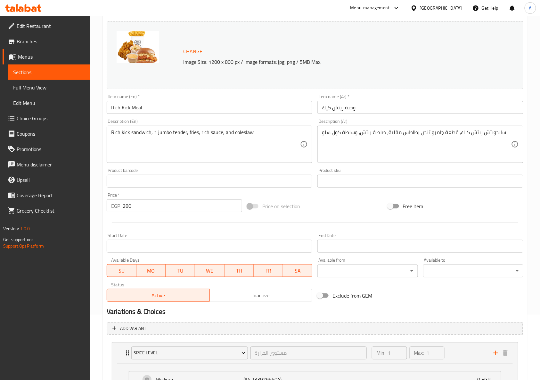
scroll to position [0, 0]
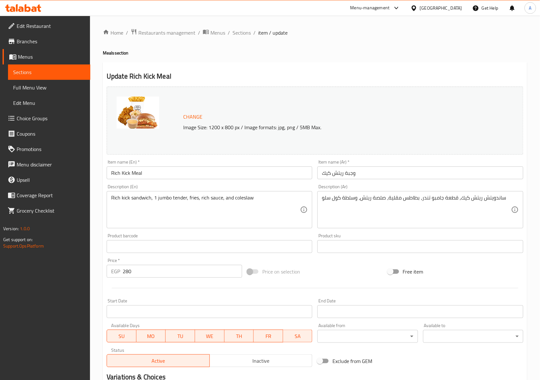
drag, startPoint x: 246, startPoint y: 34, endPoint x: 258, endPoint y: 48, distance: 18.0
click at [246, 34] on span "Sections" at bounding box center [242, 33] width 18 height 8
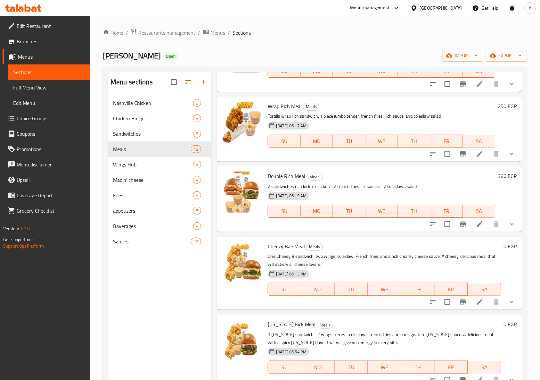
scroll to position [427, 0]
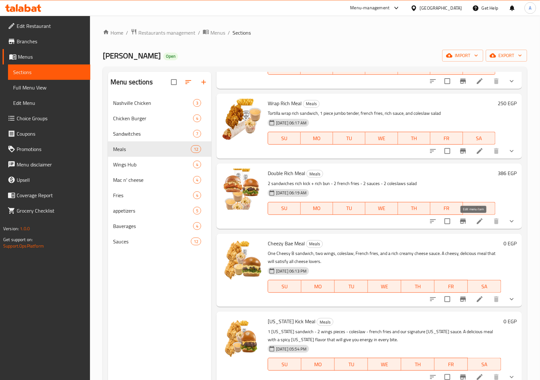
click at [476, 219] on icon at bounding box center [480, 221] width 8 height 8
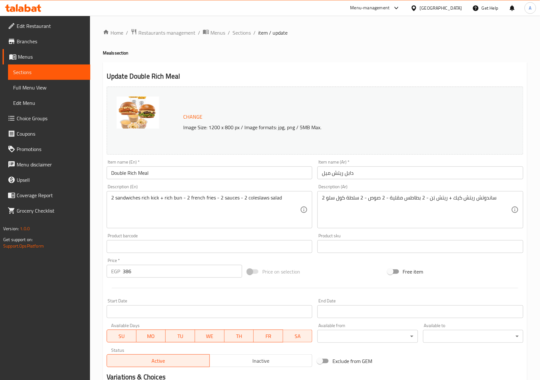
scroll to position [120, 0]
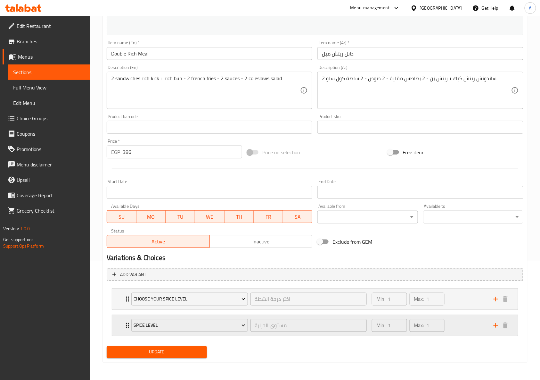
click at [460, 325] on div "Min: 1 ​ Max: 1 ​" at bounding box center [429, 325] width 122 height 21
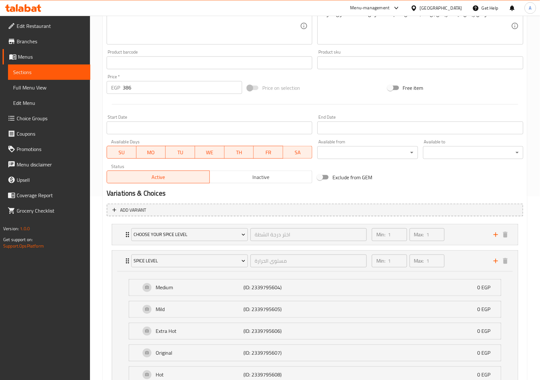
scroll to position [243, 0]
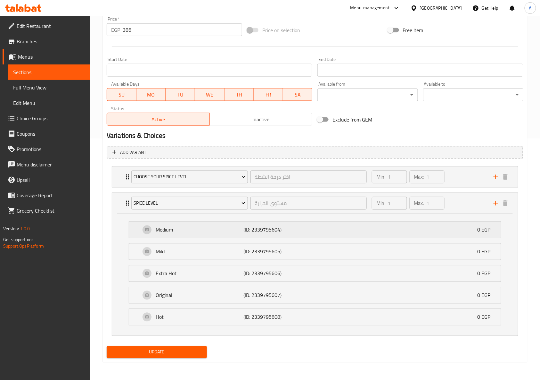
click at [329, 228] on div "Medium (ID: 2339795604) 0 EGP" at bounding box center [317, 230] width 353 height 16
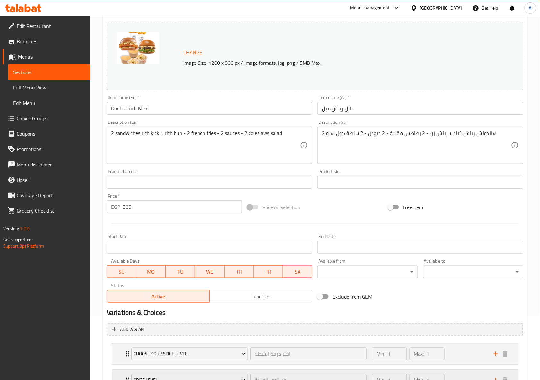
scroll to position [0, 0]
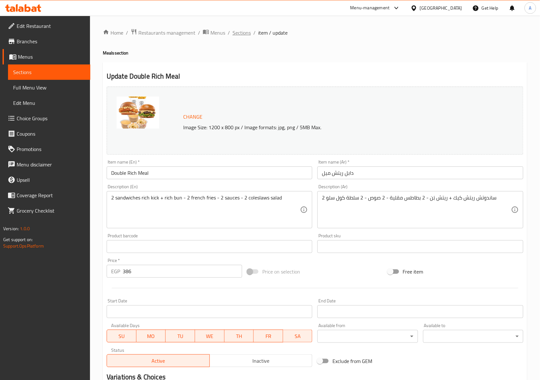
click at [238, 33] on span "Sections" at bounding box center [242, 33] width 18 height 8
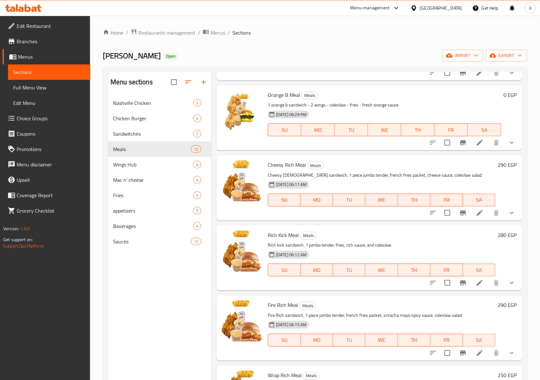
scroll to position [171, 0]
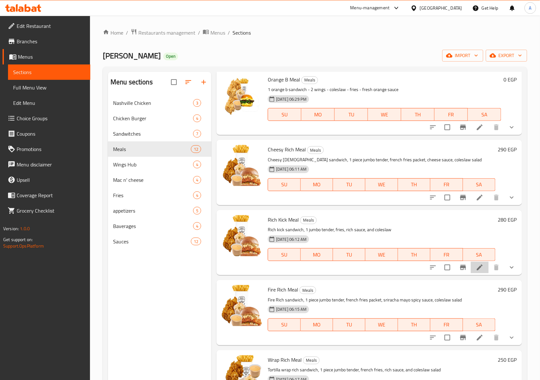
click at [475, 263] on li at bounding box center [480, 268] width 18 height 12
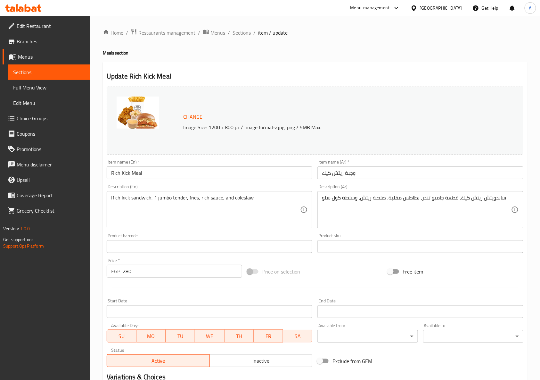
scroll to position [93, 0]
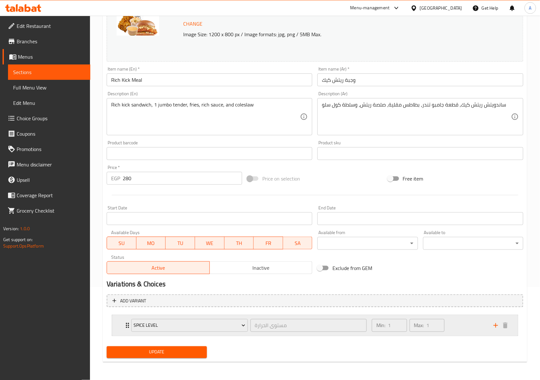
click at [461, 325] on div "Min: 1 ​ Max: 1 ​" at bounding box center [429, 325] width 122 height 21
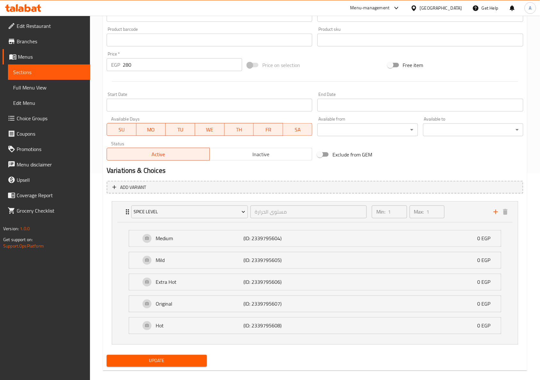
scroll to position [209, 0]
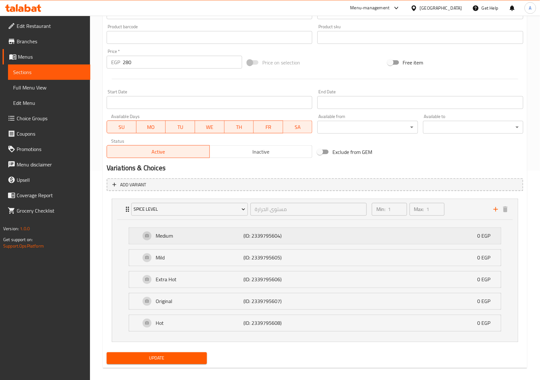
click at [383, 236] on div "Medium (ID: 2339795604) 0 EGP" at bounding box center [317, 236] width 353 height 16
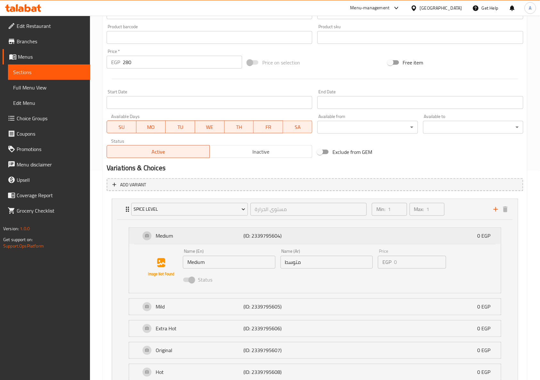
click at [383, 236] on div "Medium (ID: 2339795604) 0 EGP" at bounding box center [317, 236] width 353 height 16
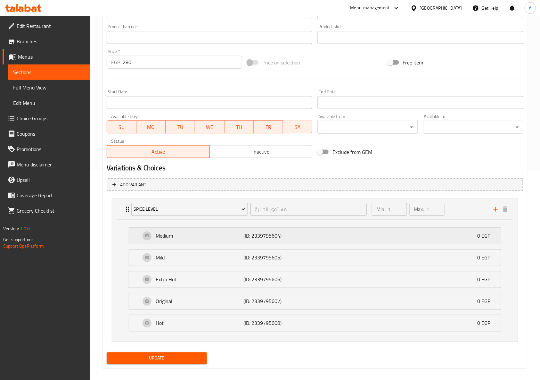
click at [414, 241] on div "Medium (ID: 2339795604) 0 EGP" at bounding box center [317, 236] width 353 height 16
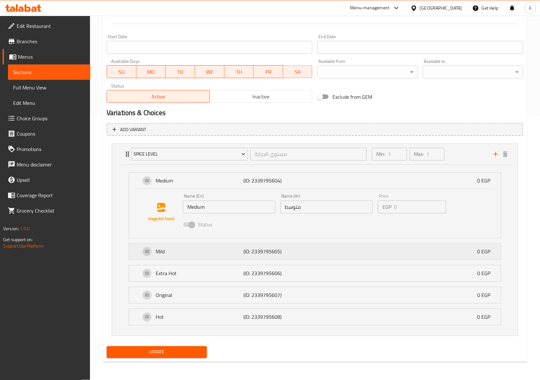
click at [399, 253] on div "Mild (ID: 2339795605) 0 EGP" at bounding box center [317, 252] width 353 height 16
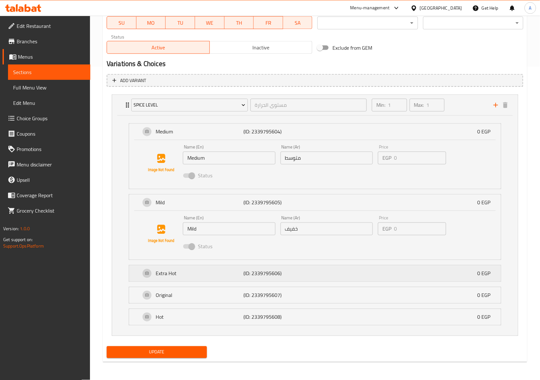
click at [371, 267] on div "Extra Hot (ID: 2339795606) 0 EGP" at bounding box center [317, 273] width 353 height 16
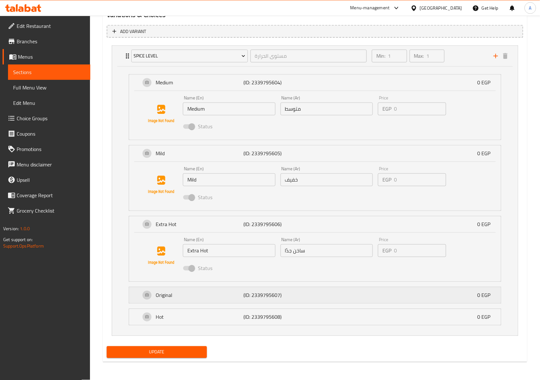
click at [367, 289] on div "Original (ID: 2339795607) 0 EGP" at bounding box center [317, 295] width 353 height 16
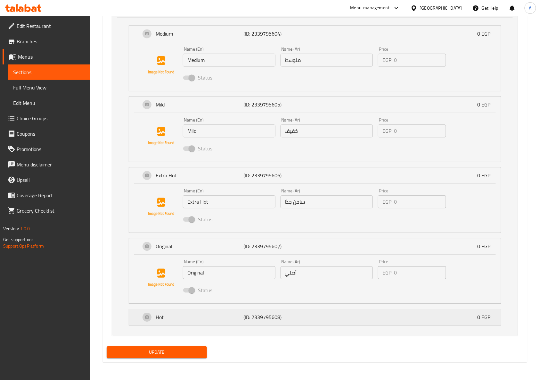
click at [361, 323] on div "Hot (ID: 2339795608) 0 EGP" at bounding box center [317, 317] width 353 height 16
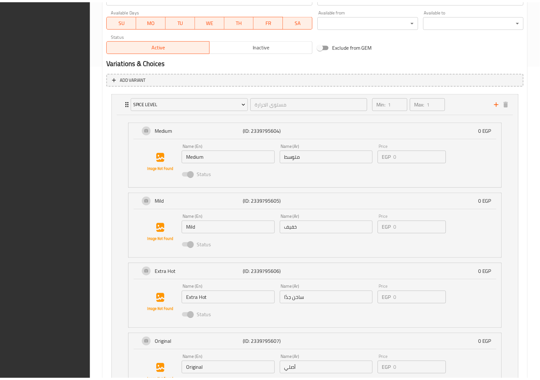
scroll to position [462, 0]
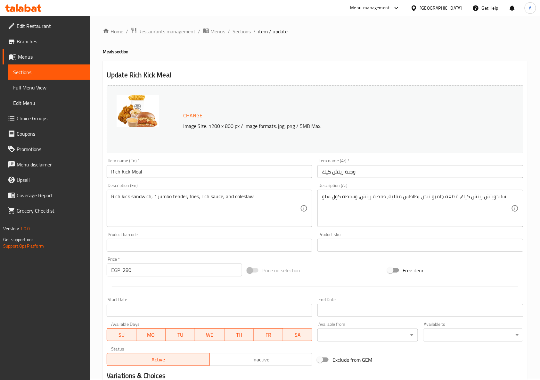
scroll to position [0, 0]
click at [156, 34] on span "Restaurants management" at bounding box center [166, 33] width 57 height 8
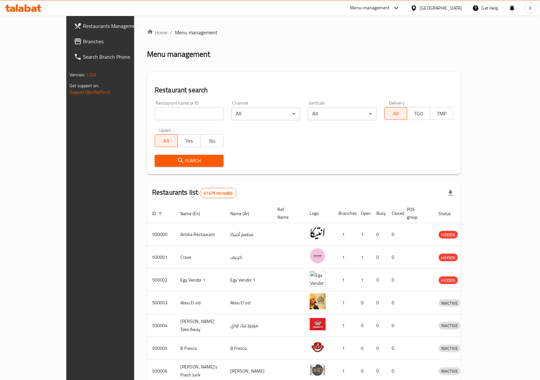
click at [83, 22] on span "Restaurants Management" at bounding box center [117, 26] width 69 height 8
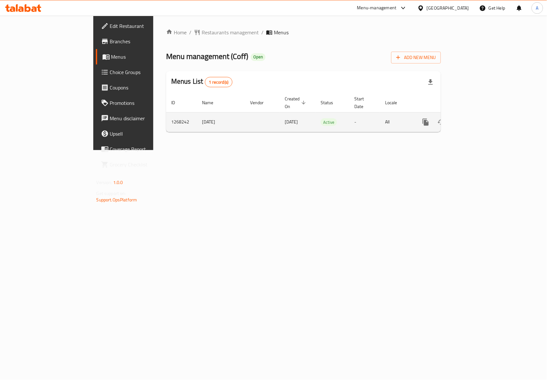
click at [475, 119] on icon "enhanced table" at bounding box center [472, 122] width 6 height 6
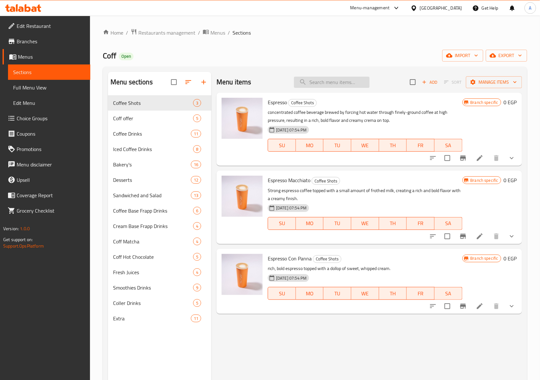
click at [329, 84] on input "search" at bounding box center [332, 82] width 76 height 11
click at [117, 115] on span "Coff offer" at bounding box center [144, 118] width 62 height 8
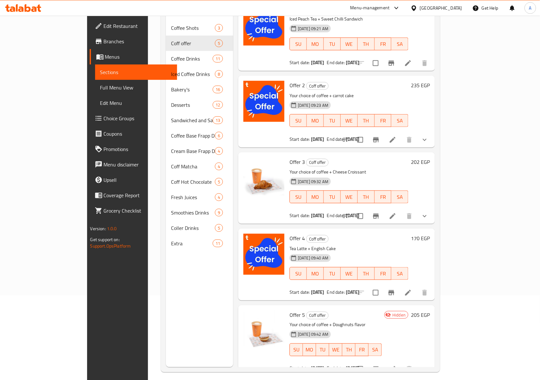
scroll to position [90, 0]
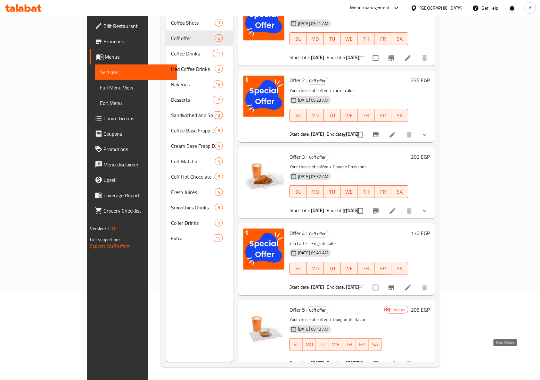
click at [429, 360] on icon "show more" at bounding box center [425, 364] width 8 height 8
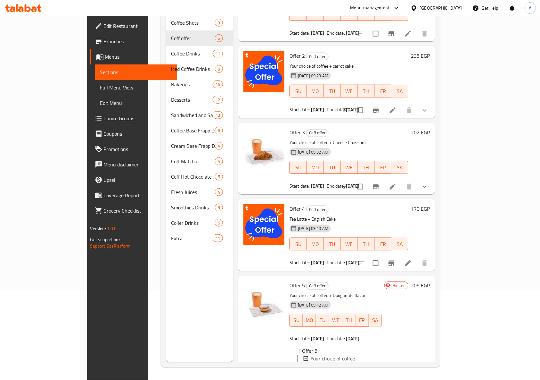
scroll to position [73, 0]
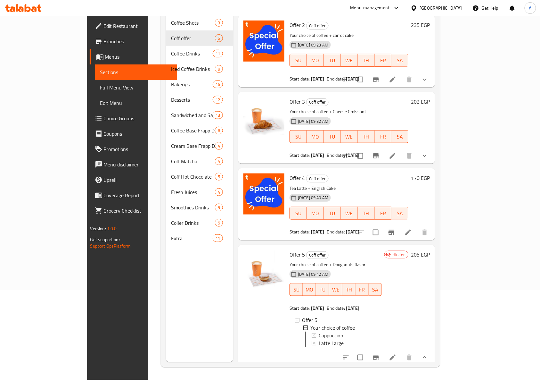
click at [104, 119] on span "Choice Groups" at bounding box center [138, 118] width 69 height 8
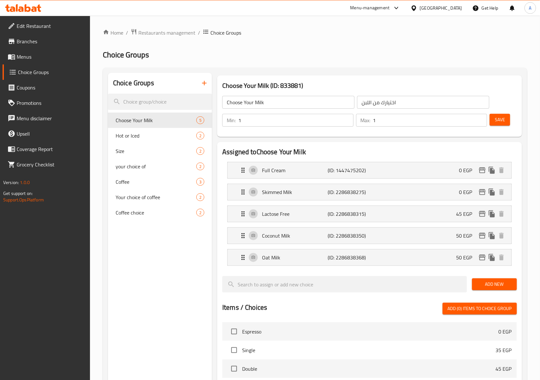
click at [309, 36] on ol "Home / Restaurants management / Choice Groups" at bounding box center [315, 33] width 425 height 8
click at [21, 58] on span "Menus" at bounding box center [51, 57] width 69 height 8
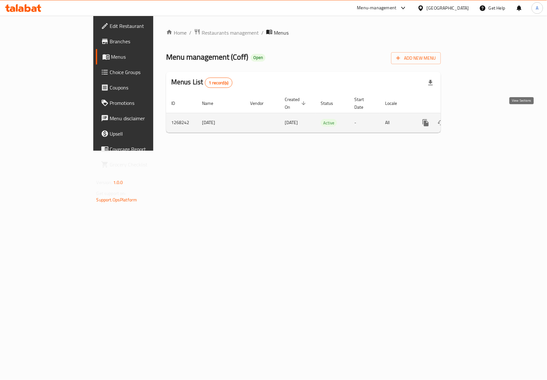
click at [476, 119] on icon "enhanced table" at bounding box center [472, 123] width 8 height 8
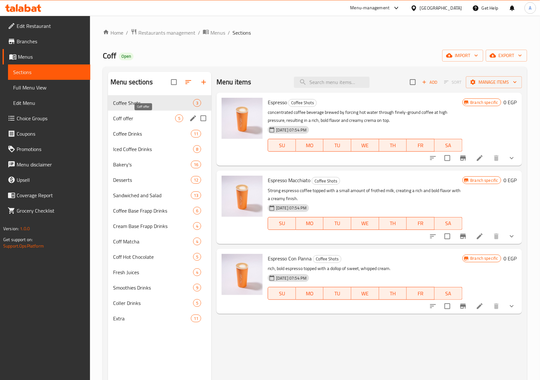
click at [142, 119] on span "Coff offer" at bounding box center [144, 118] width 62 height 8
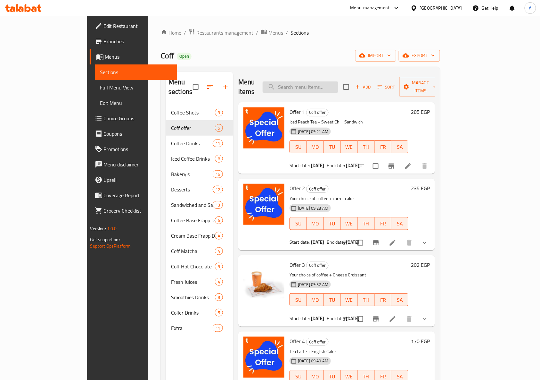
click at [336, 88] on input "search" at bounding box center [301, 86] width 76 height 11
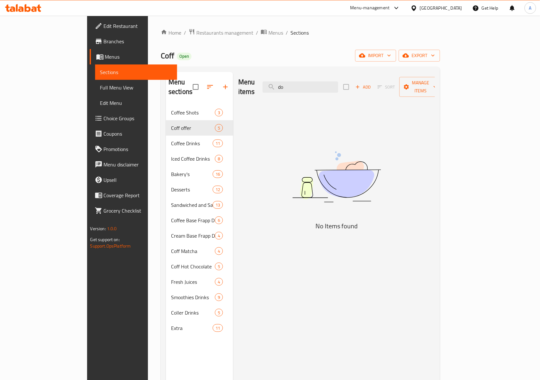
type input "d"
click at [299, 53] on div "Coff Open import export" at bounding box center [300, 56] width 279 height 12
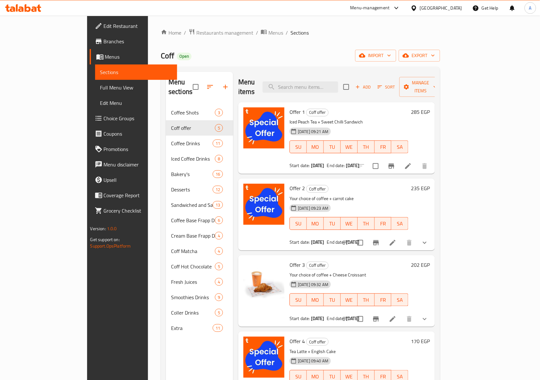
click at [288, 28] on div "Home / Restaurants management / Menus / Sections Coff Open import export Menu s…" at bounding box center [300, 243] width 305 height 454
